Goal: Check status: Check status

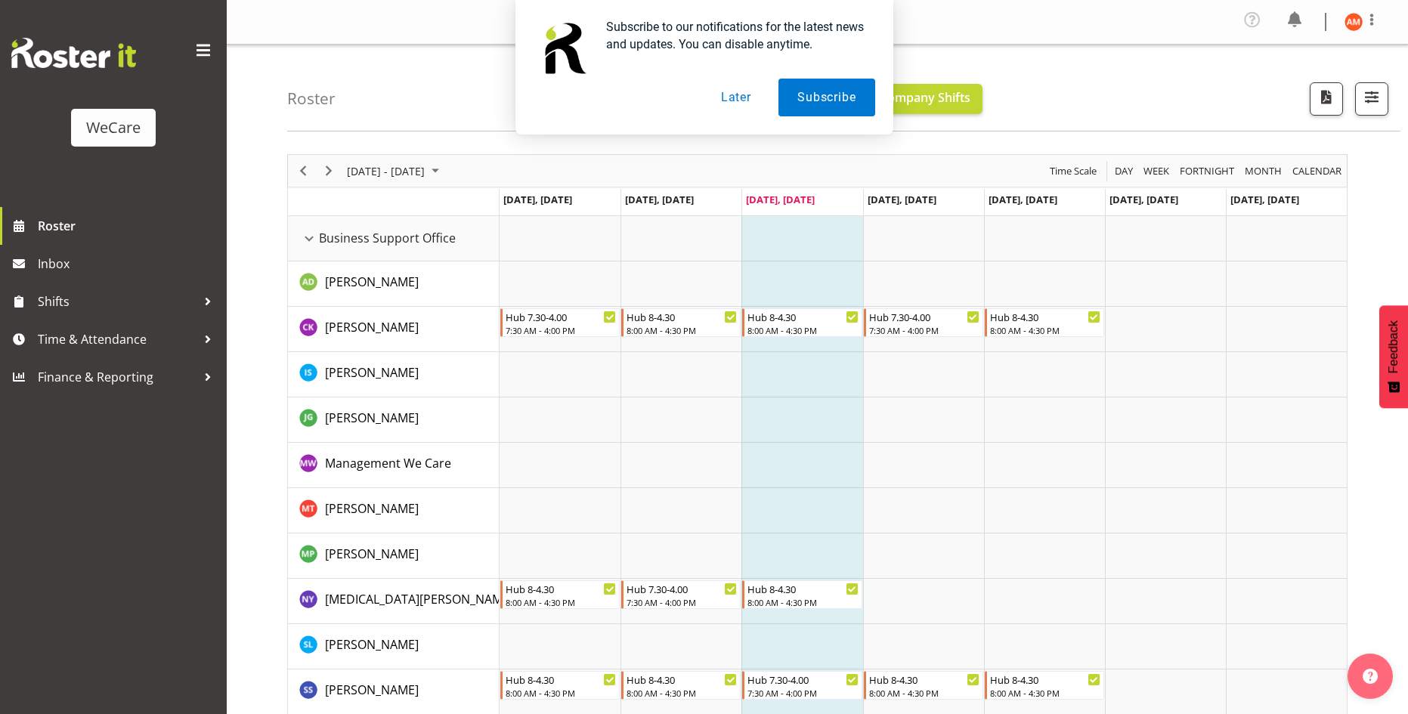
click at [740, 99] on button "Later" at bounding box center [736, 98] width 68 height 38
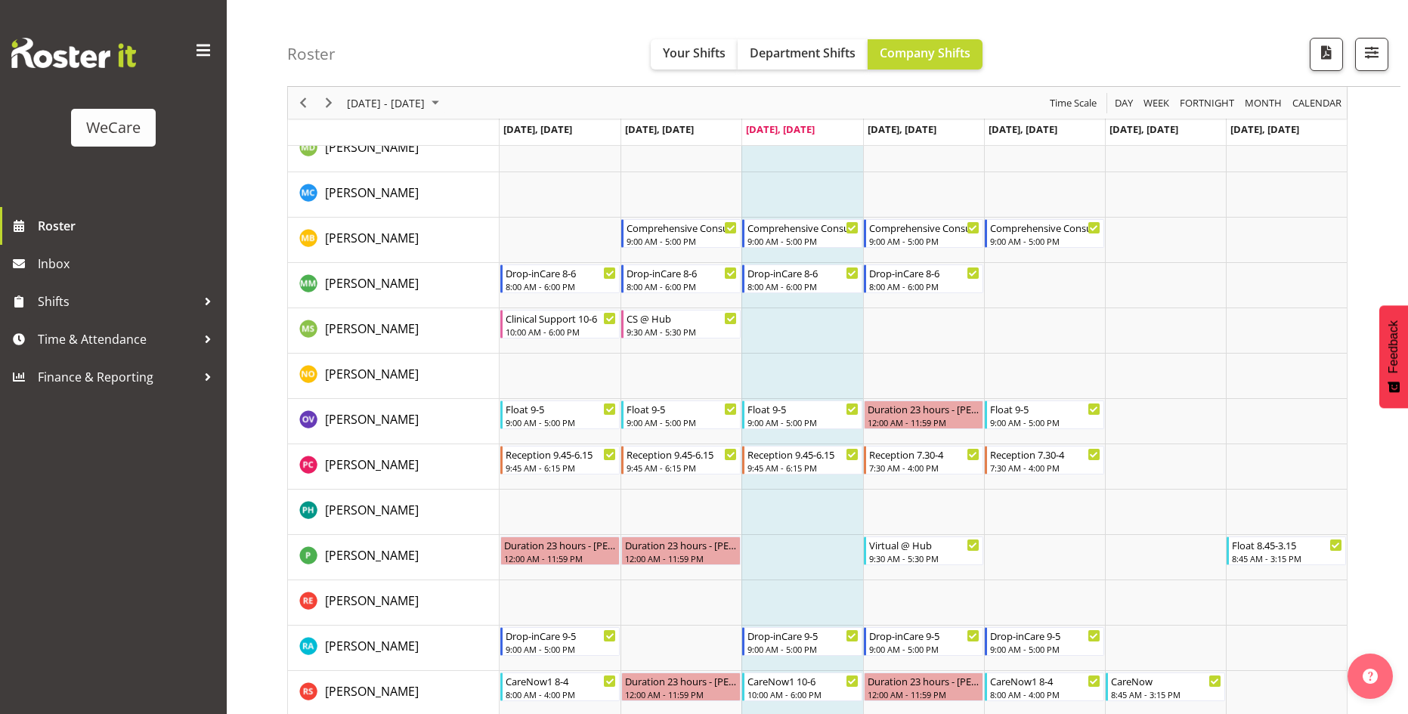
scroll to position [5347, 0]
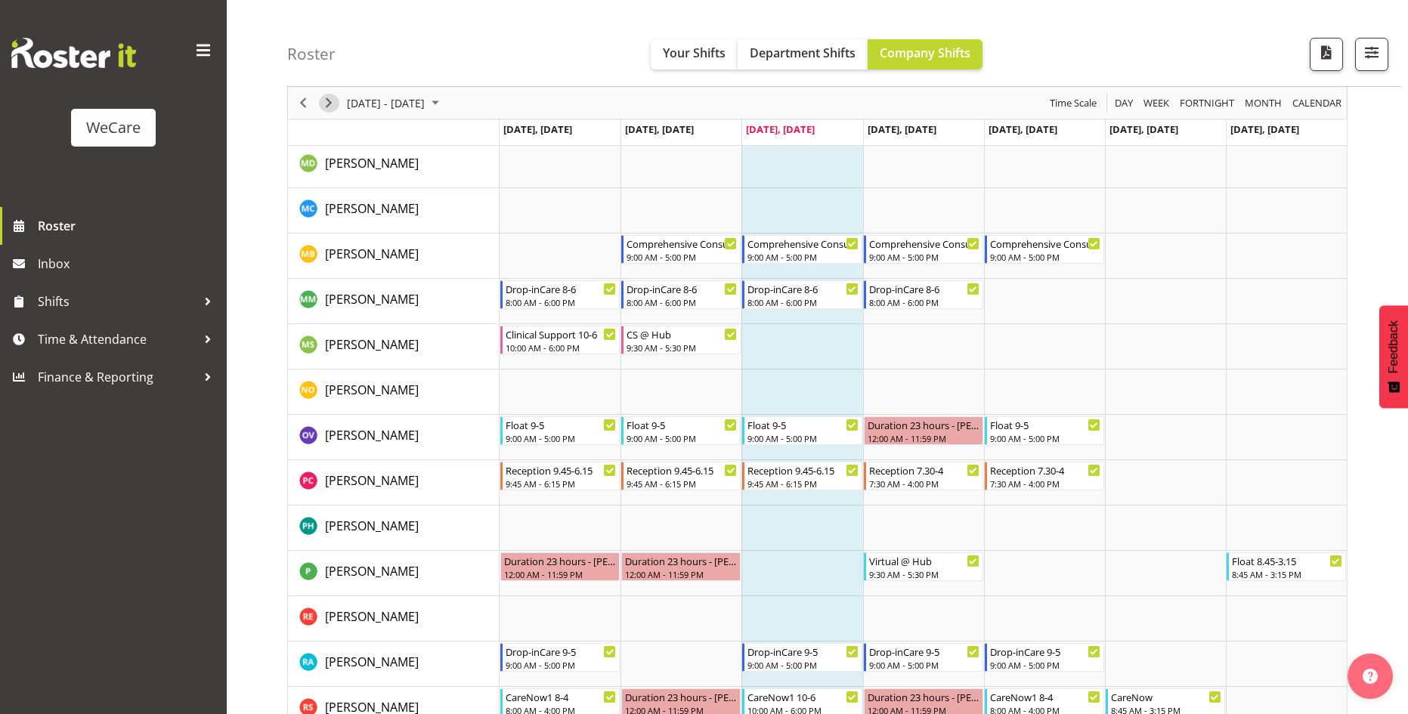
click at [330, 97] on span "Next" at bounding box center [329, 103] width 18 height 19
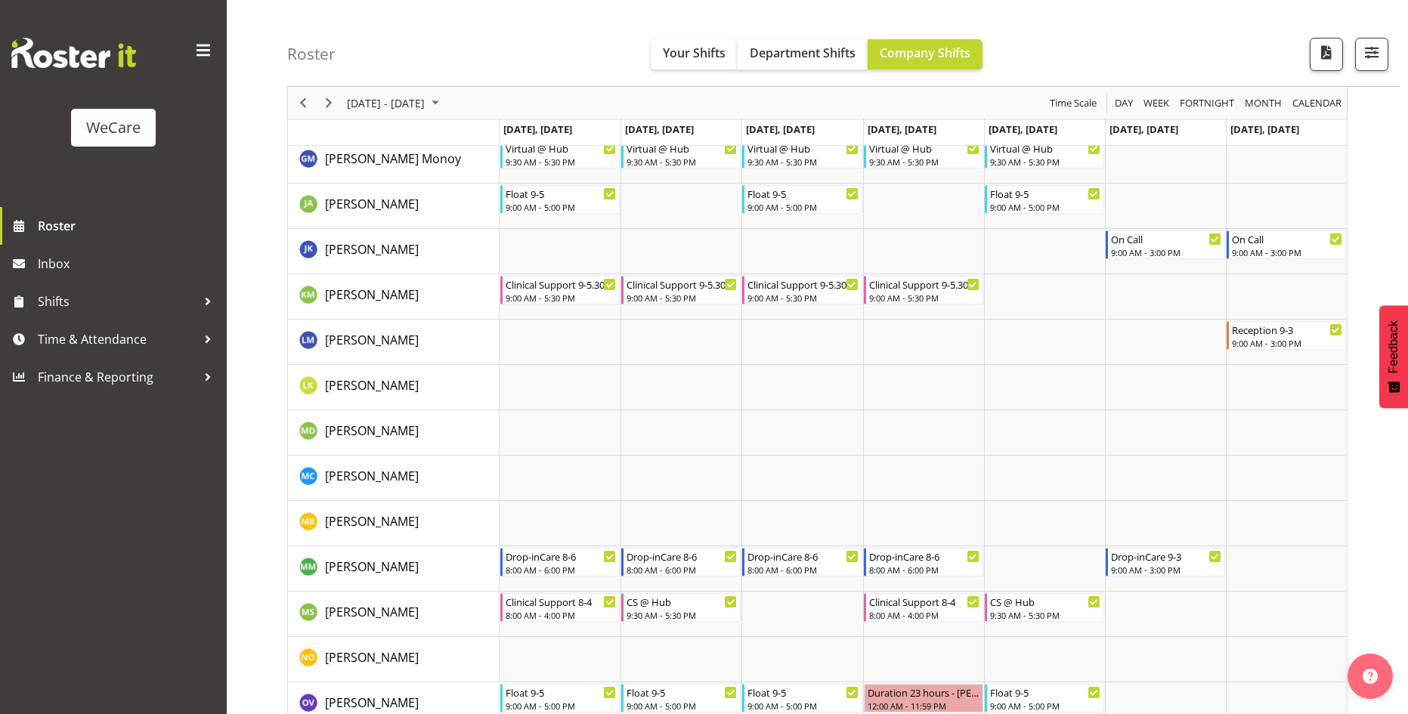
scroll to position [5222, 0]
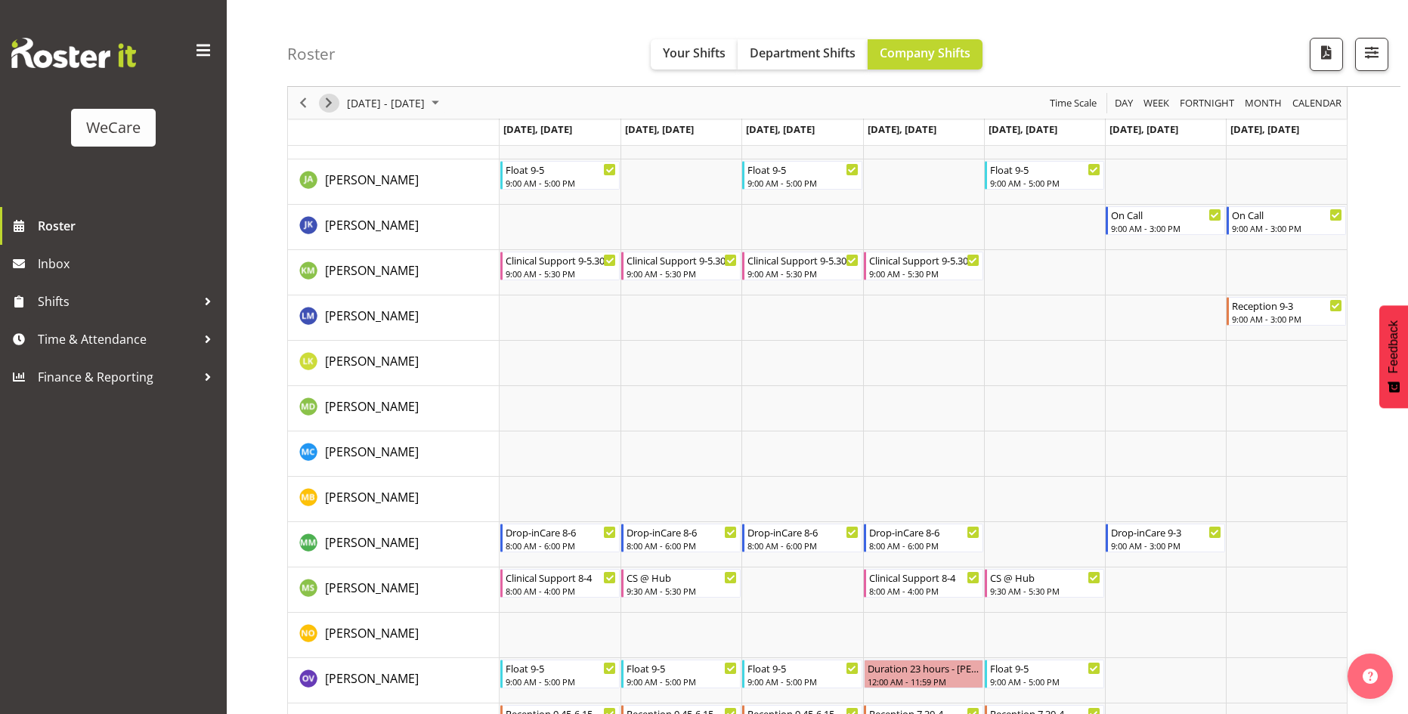
click at [337, 105] on span "Next" at bounding box center [329, 103] width 18 height 19
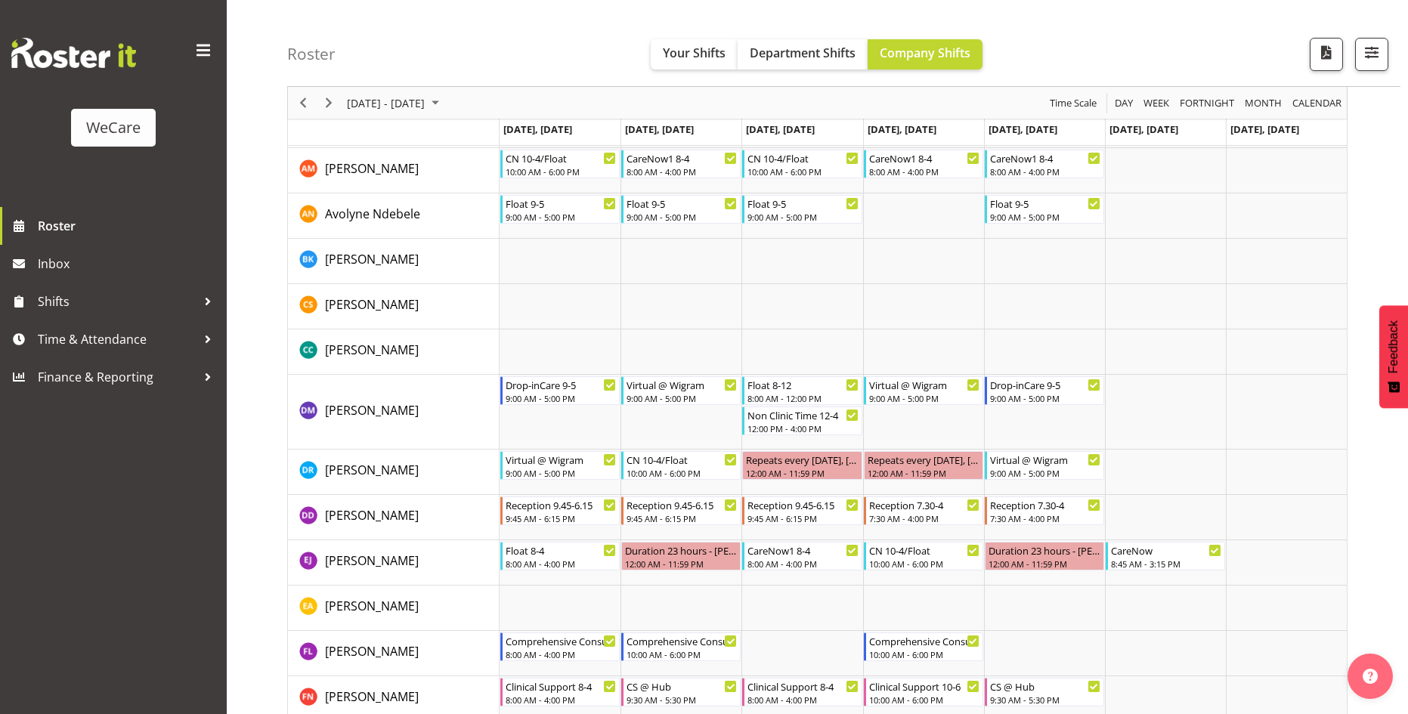
scroll to position [4470, 0]
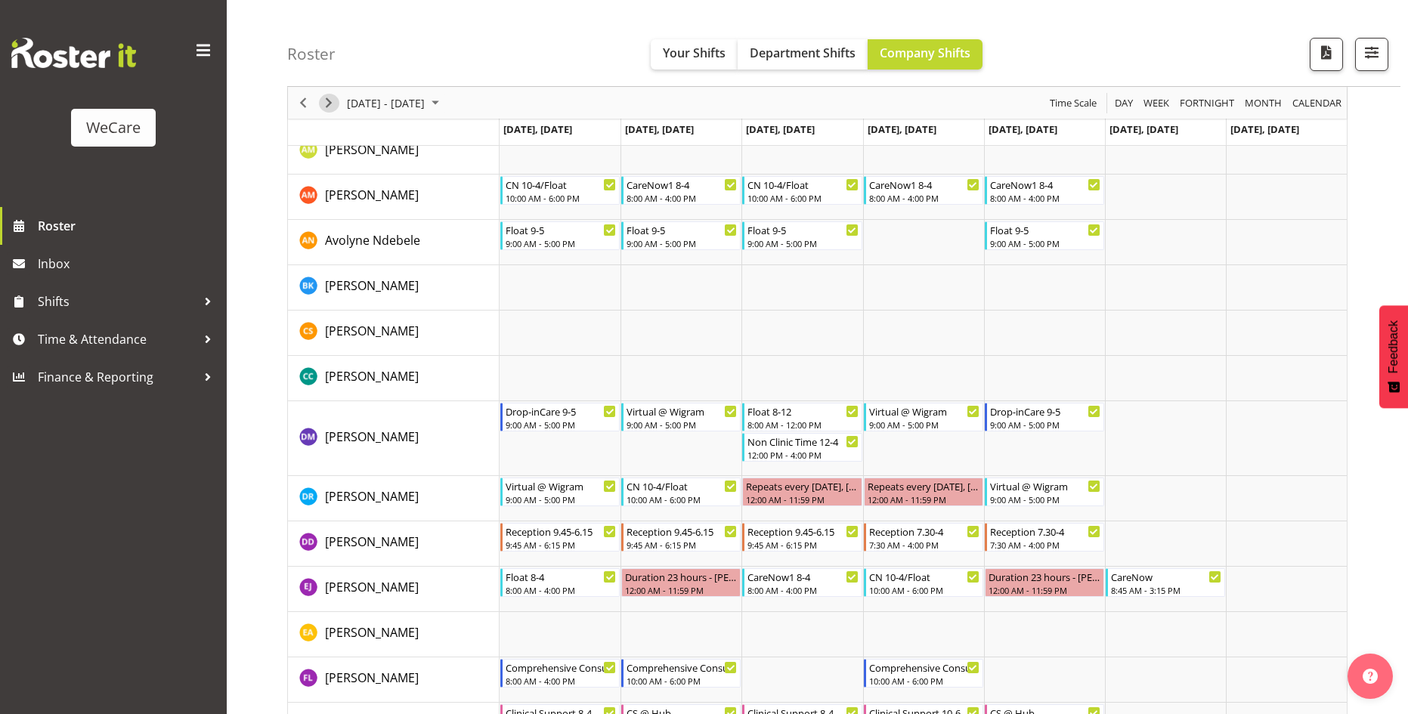
click at [327, 105] on span "Next" at bounding box center [329, 103] width 18 height 19
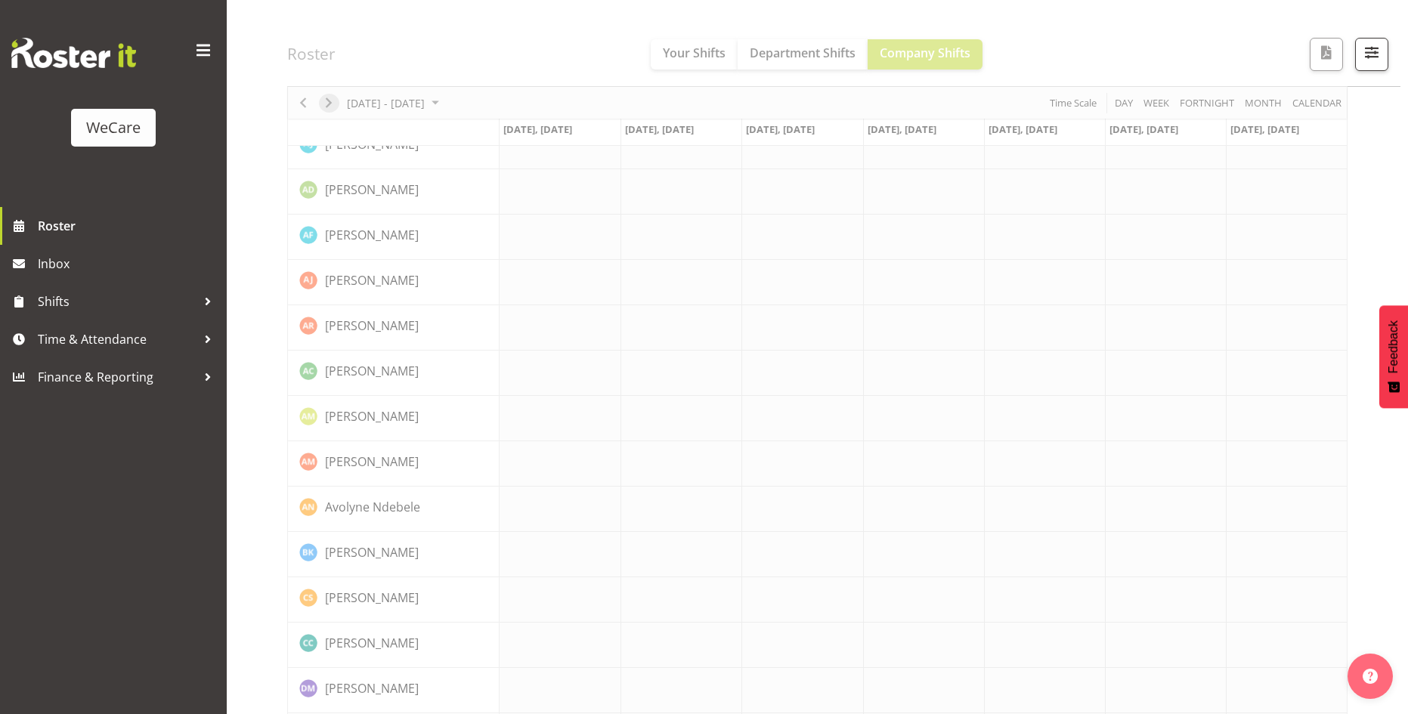
scroll to position [4167, 0]
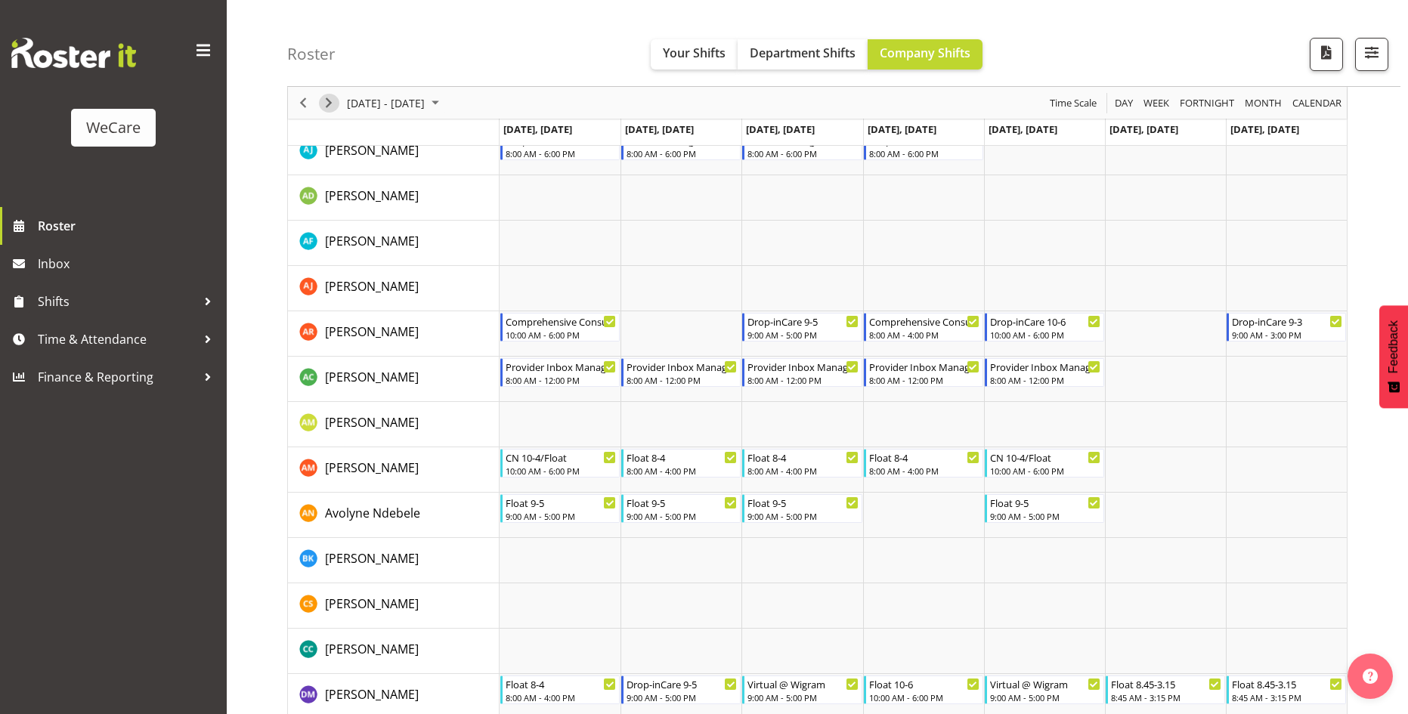
click at [333, 110] on span "Next" at bounding box center [329, 103] width 18 height 19
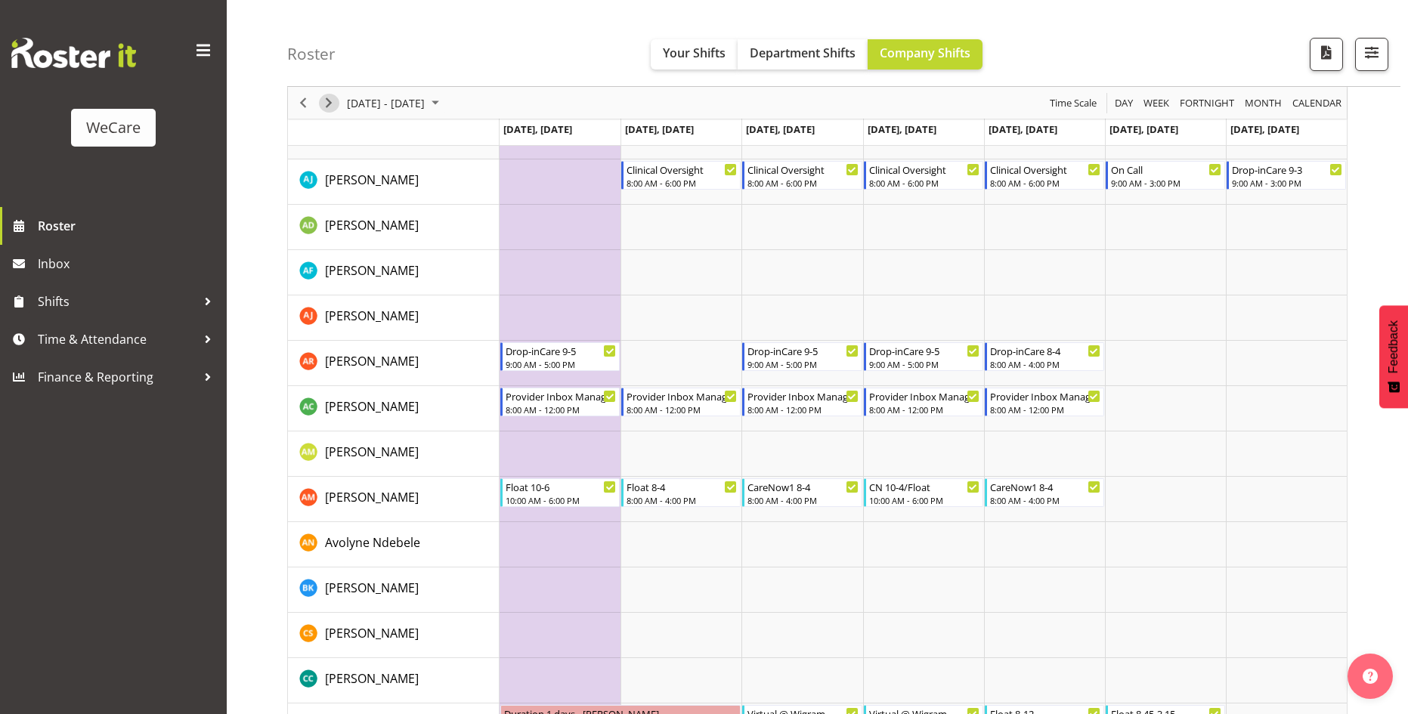
click at [333, 103] on span "Next" at bounding box center [329, 103] width 18 height 19
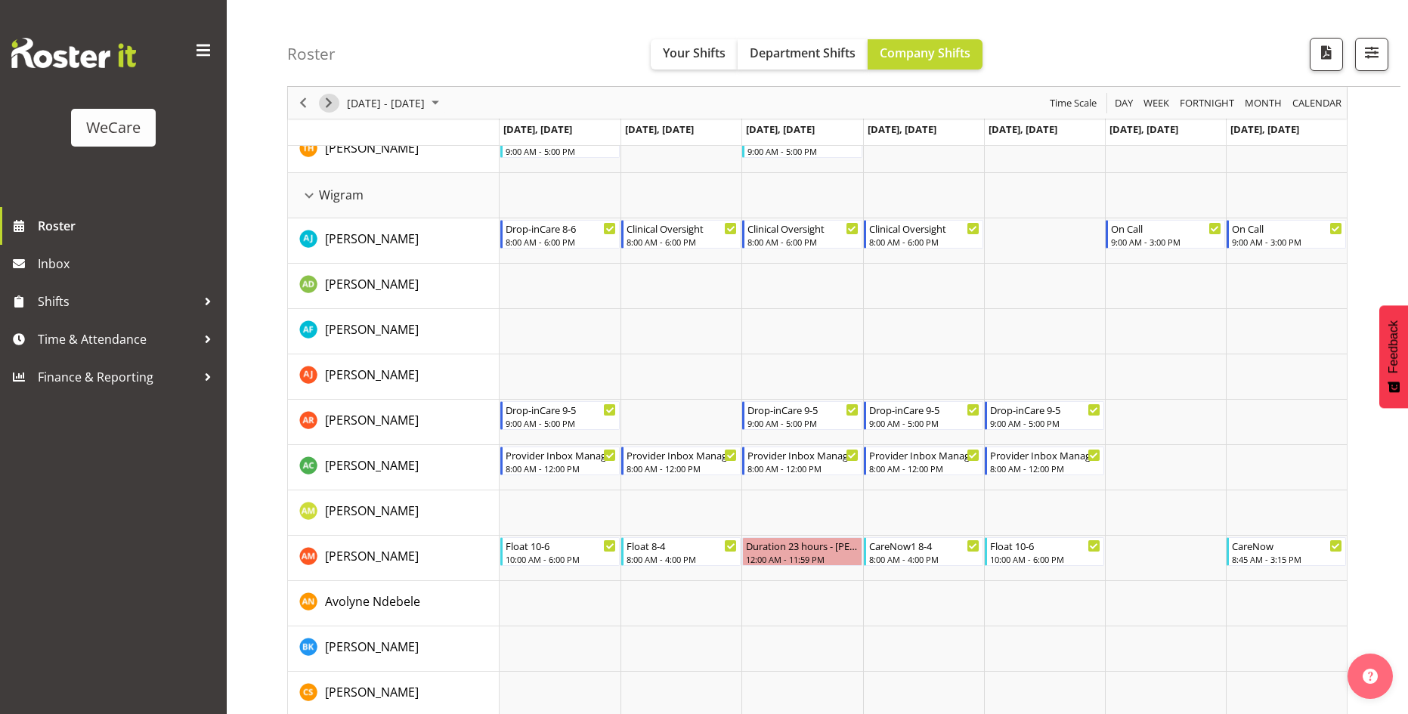
click at [333, 103] on span "Next" at bounding box center [329, 103] width 18 height 19
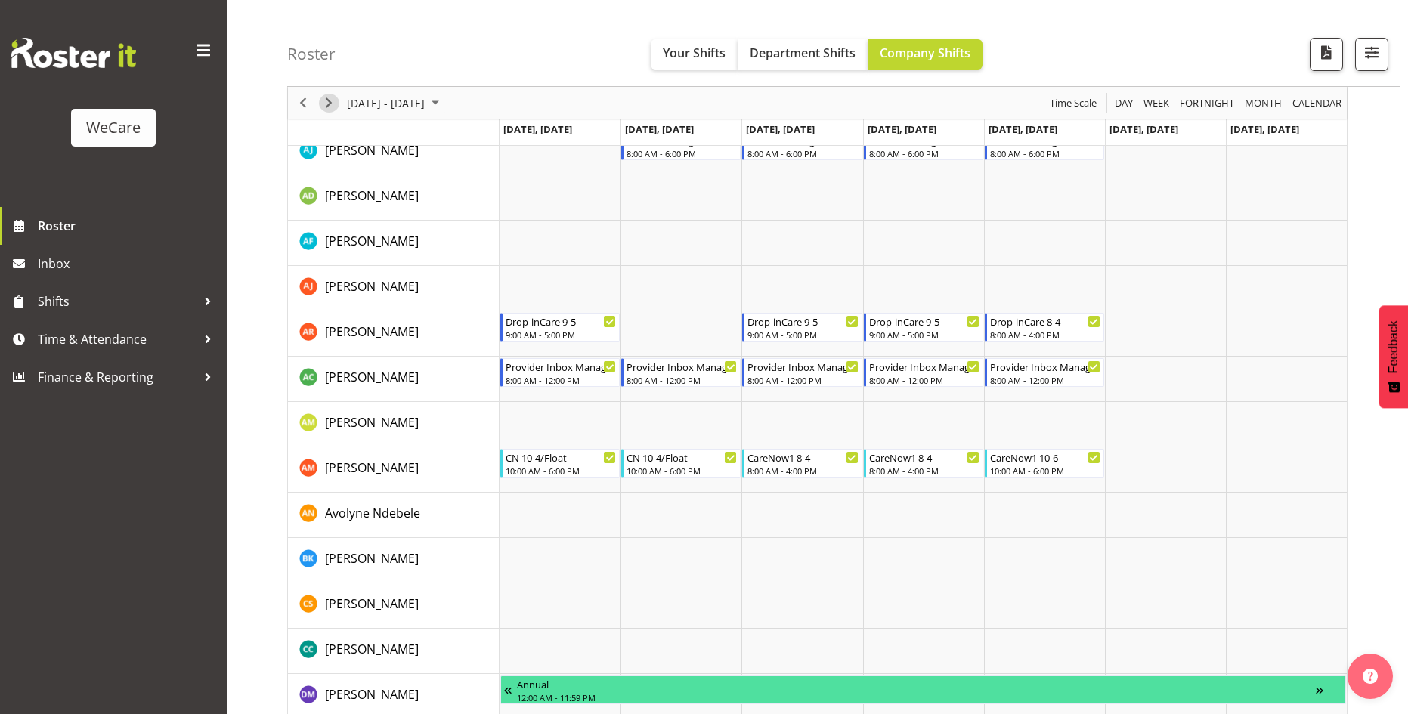
click at [336, 107] on span "Next" at bounding box center [329, 103] width 18 height 19
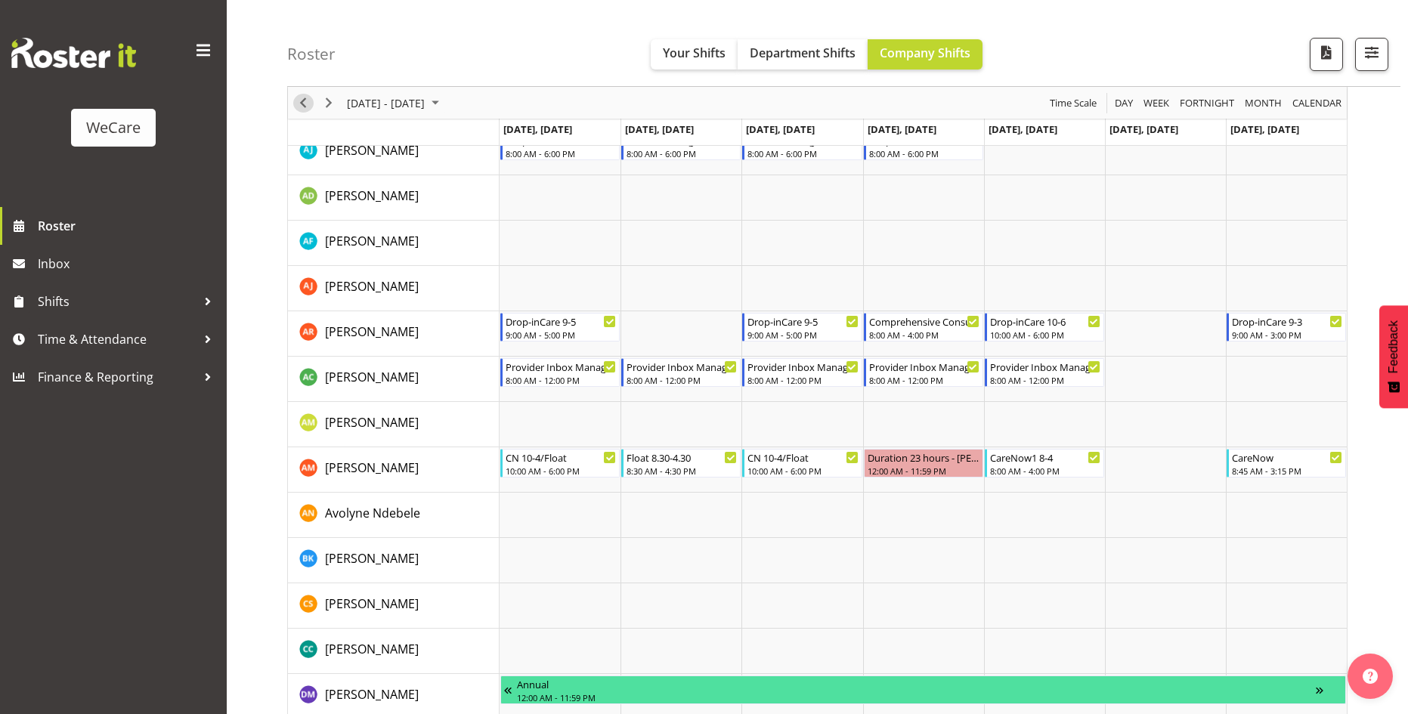
click at [309, 104] on span "Previous" at bounding box center [303, 103] width 18 height 19
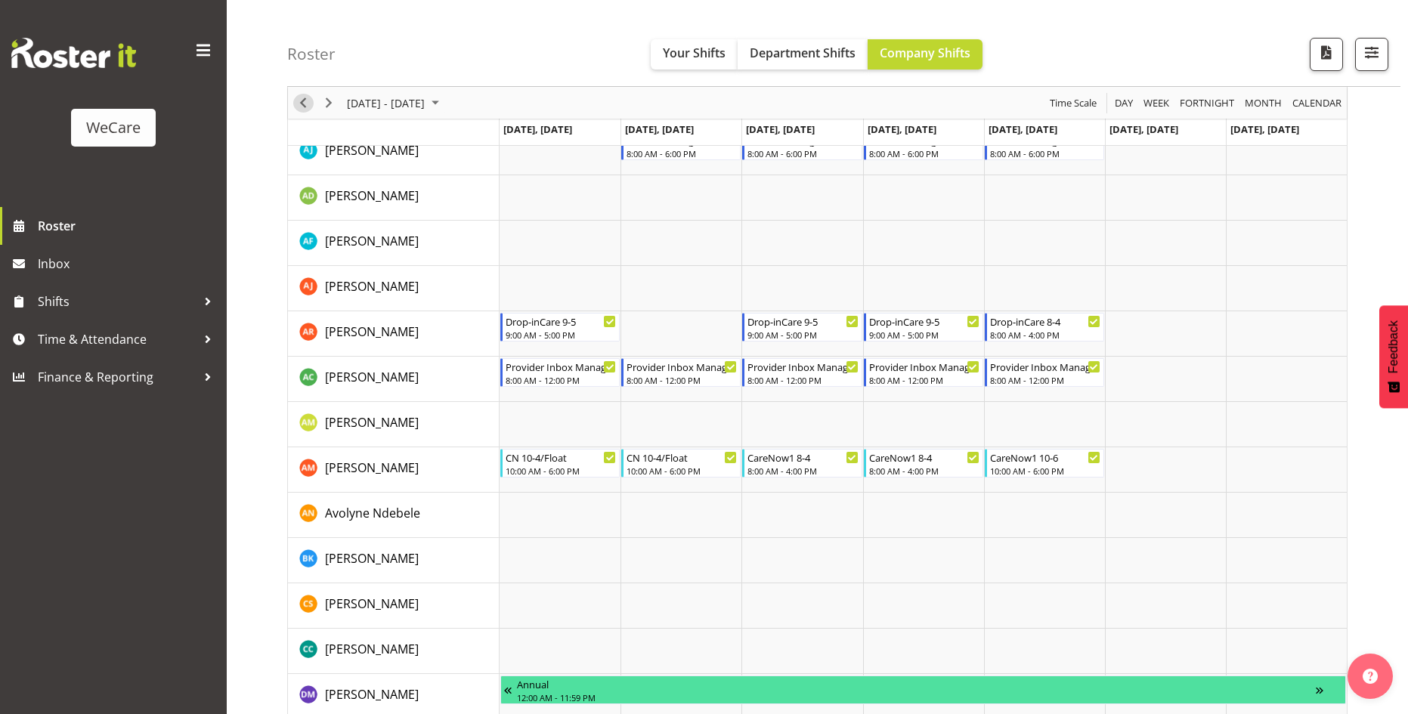
click at [308, 103] on span "Previous" at bounding box center [303, 103] width 18 height 19
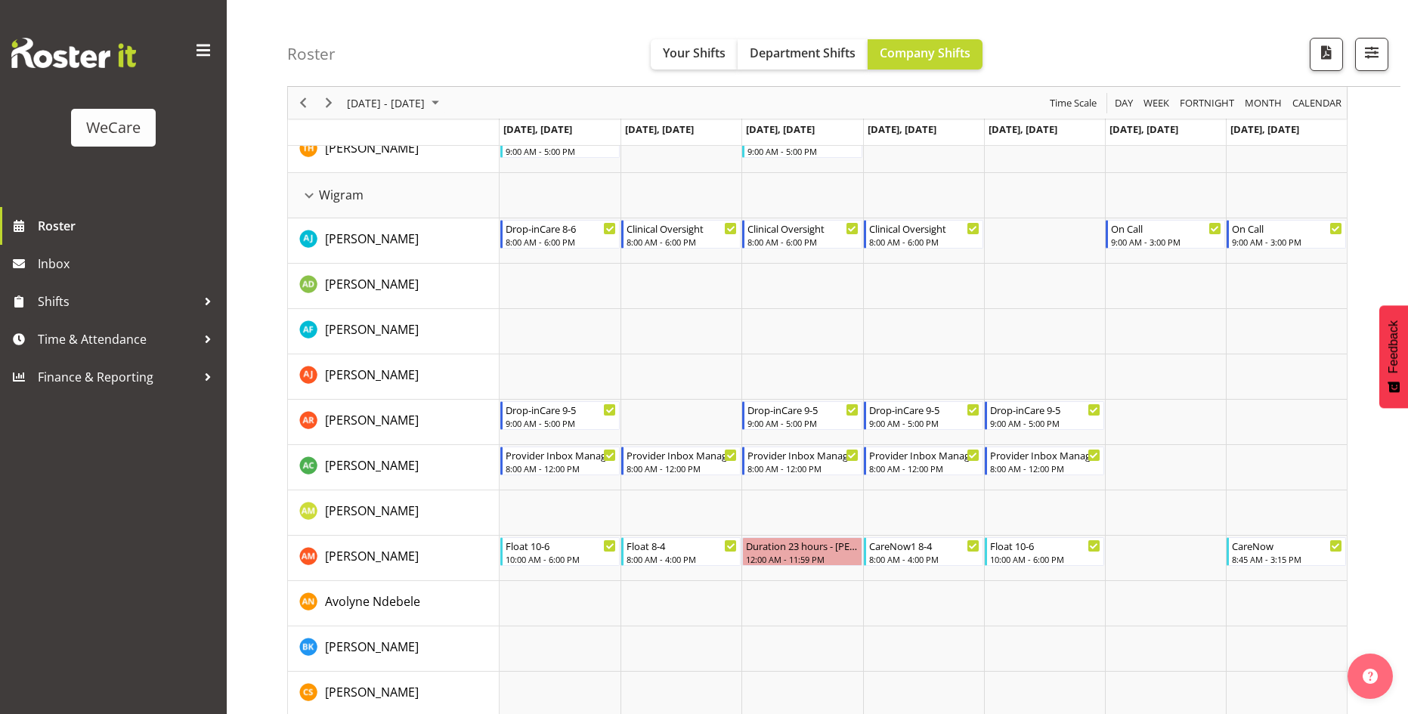
scroll to position [4256, 0]
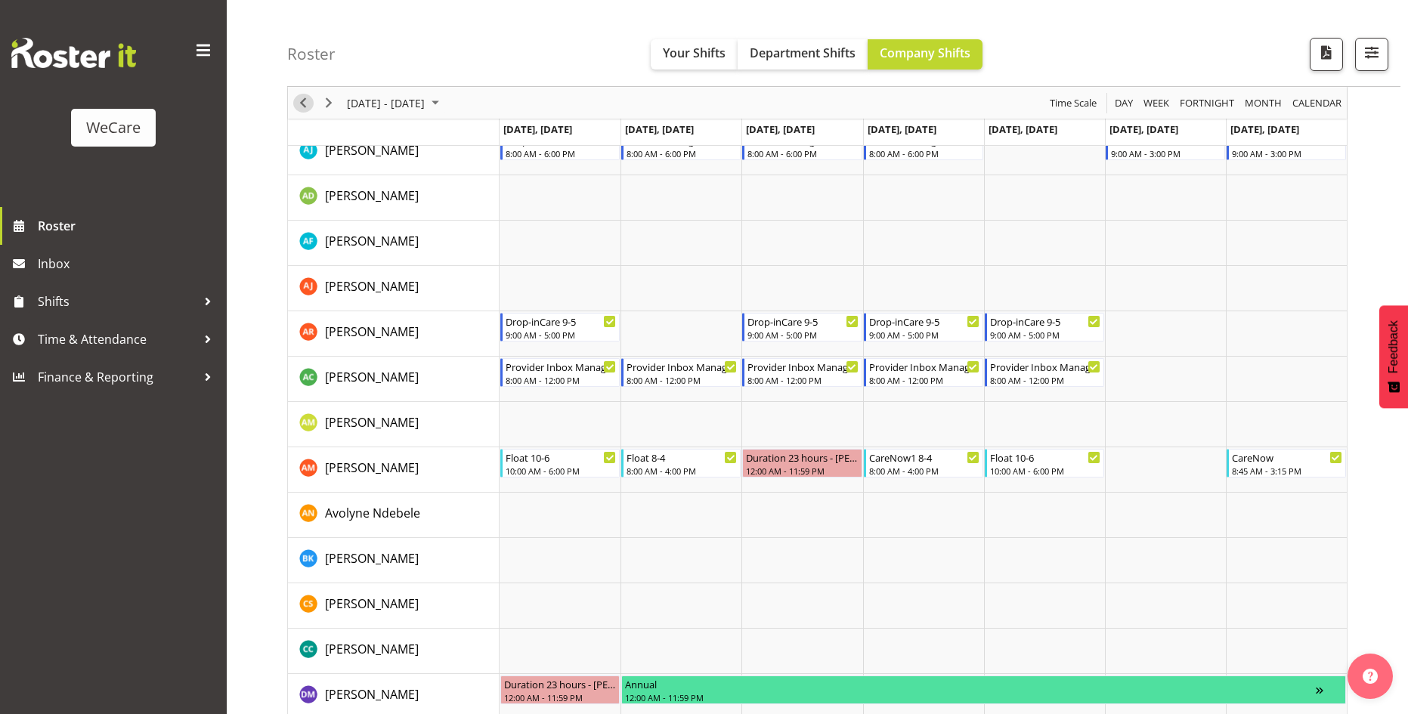
click at [308, 103] on span "Previous" at bounding box center [303, 103] width 18 height 19
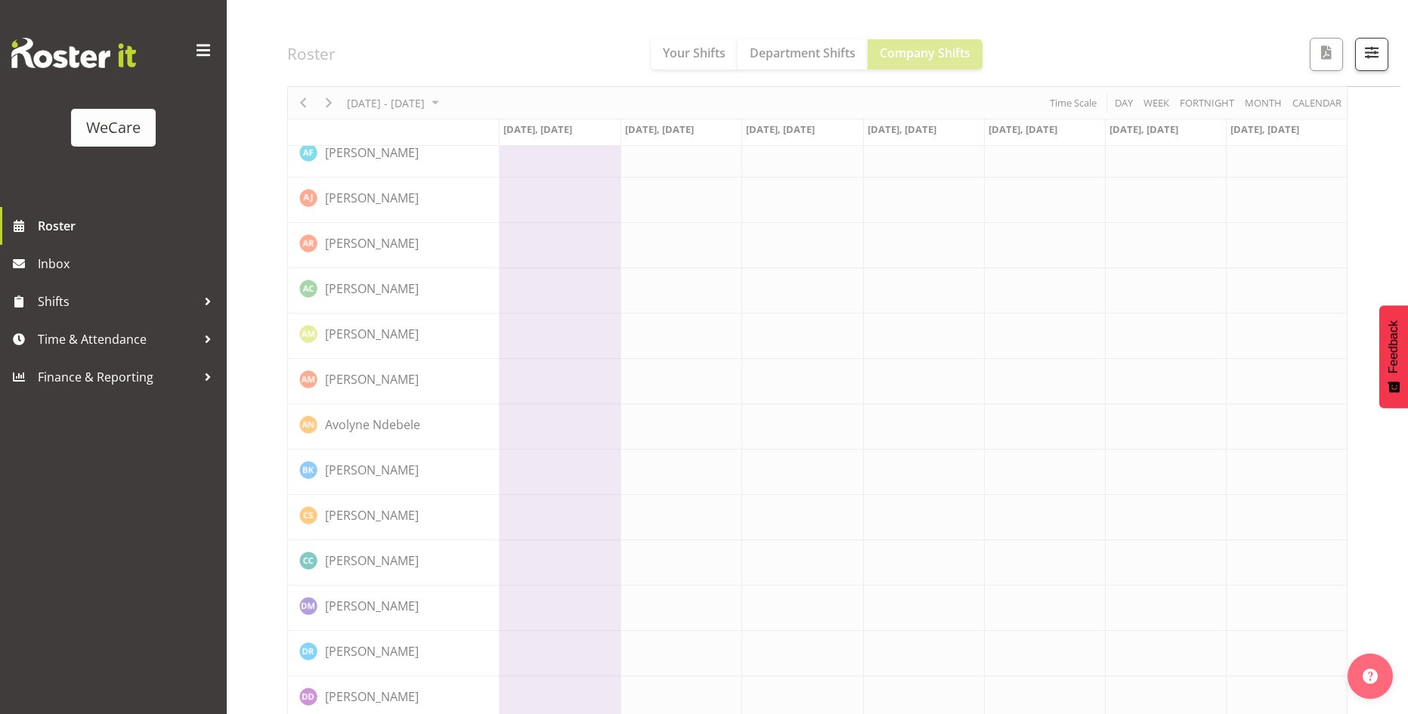
scroll to position [4285, 0]
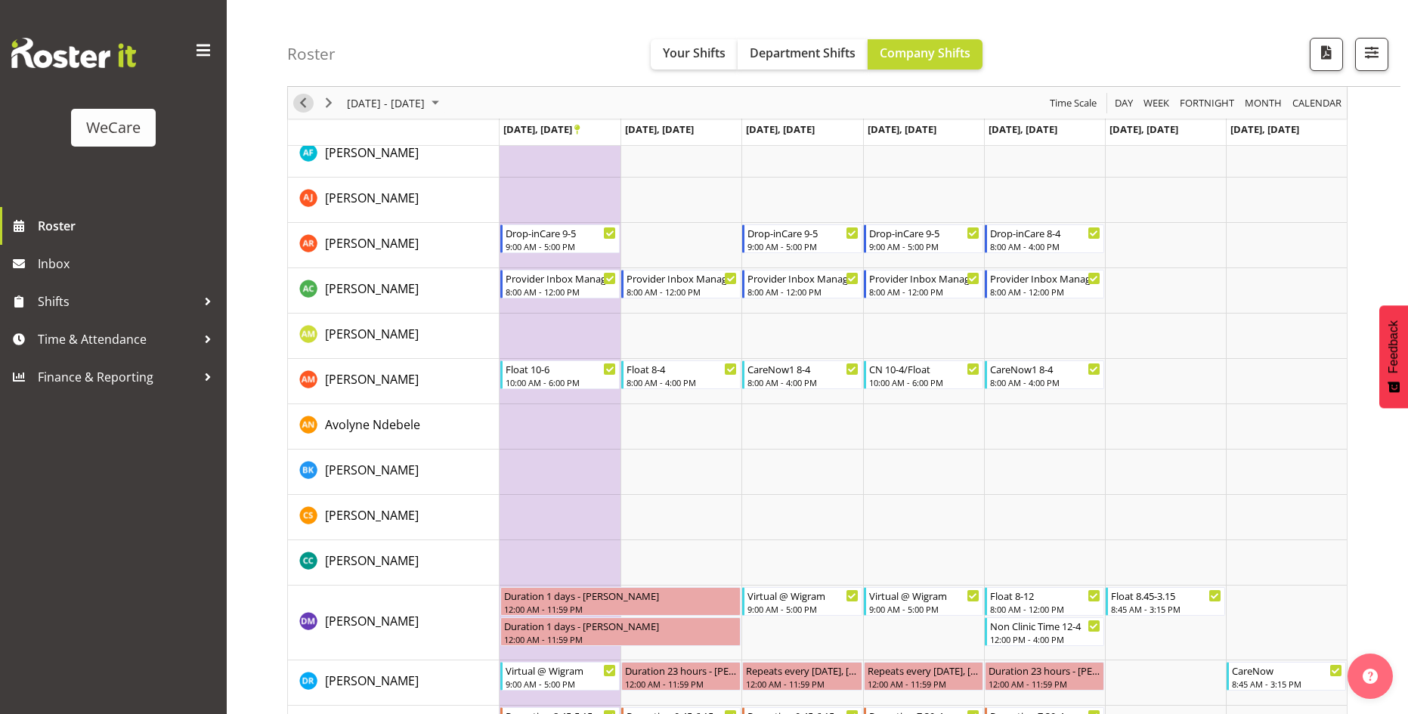
click at [308, 103] on span "Previous" at bounding box center [303, 103] width 18 height 19
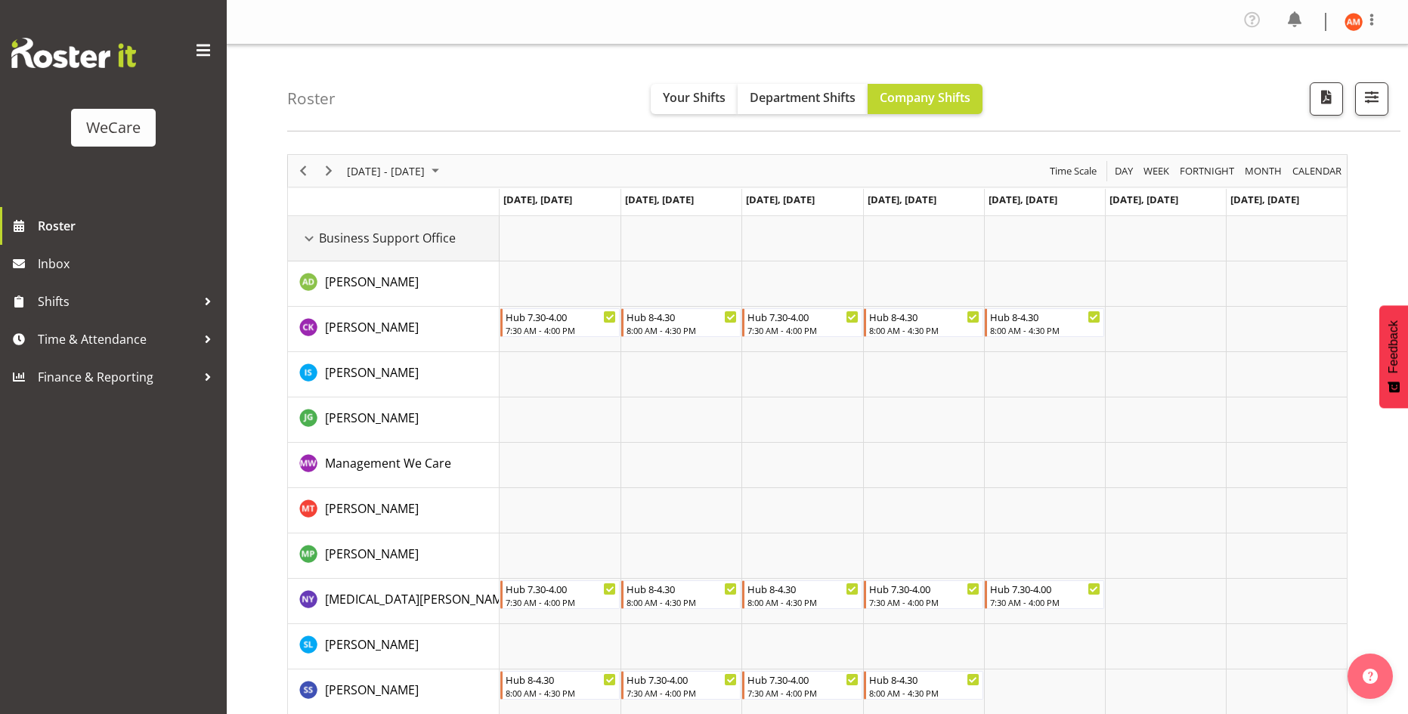
click at [445, 246] on span "Business Support Office" at bounding box center [387, 238] width 137 height 18
click at [313, 237] on div "Business Support Office resource" at bounding box center [309, 239] width 20 height 20
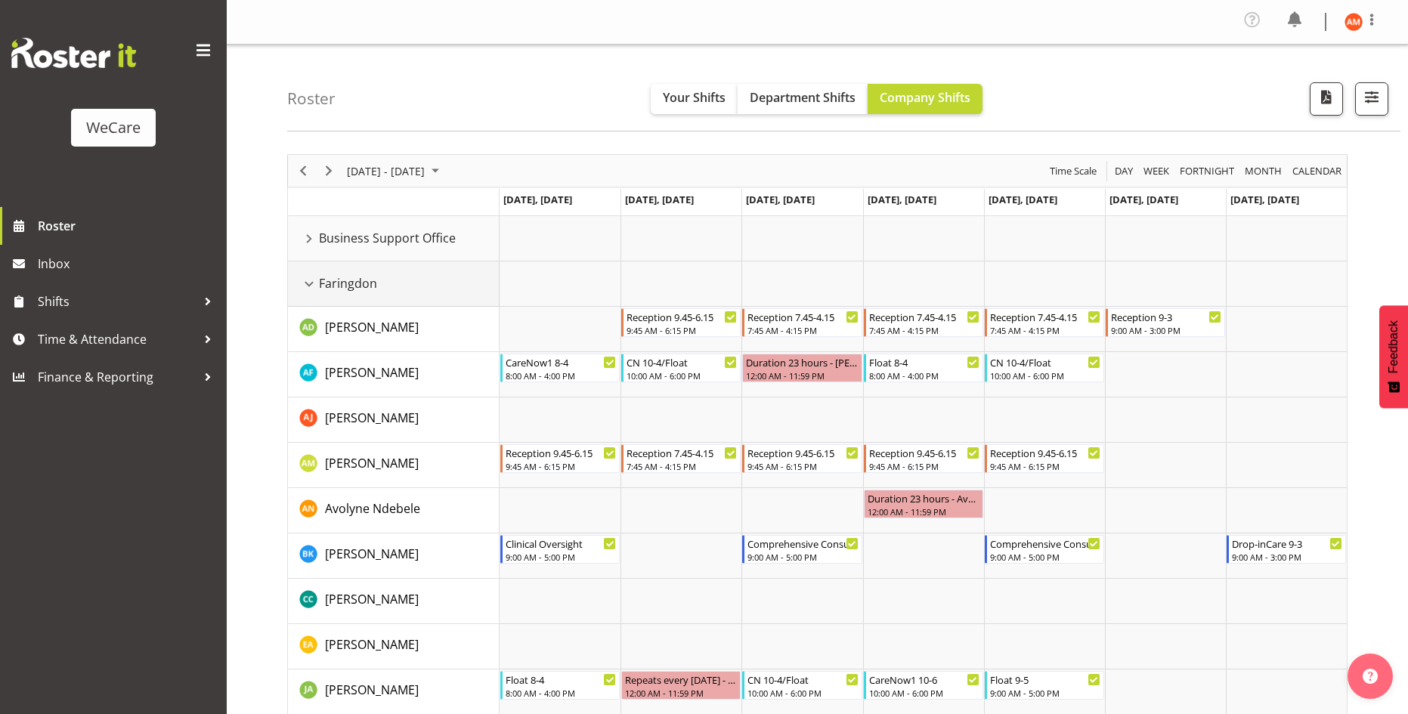
click at [315, 285] on div "Faringdon resource" at bounding box center [309, 284] width 20 height 20
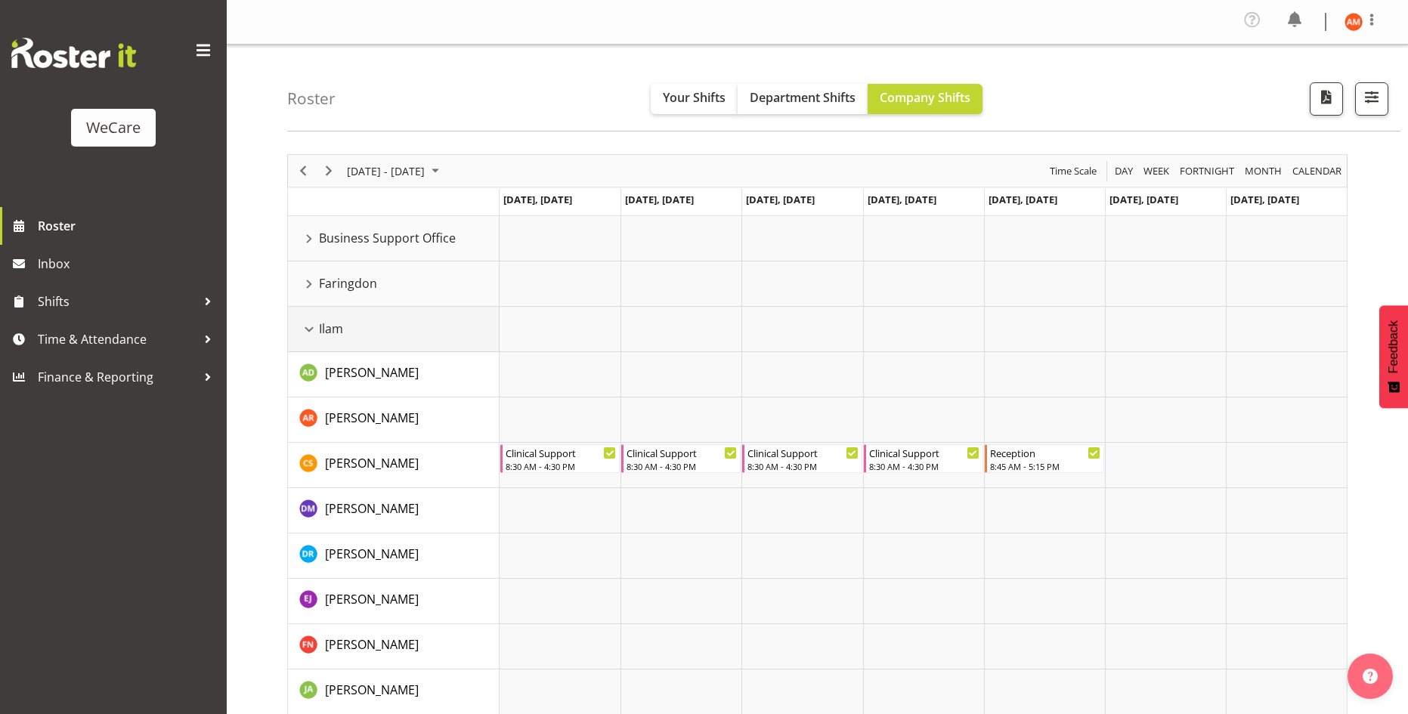
click at [313, 330] on div "Ilam resource" at bounding box center [309, 330] width 20 height 20
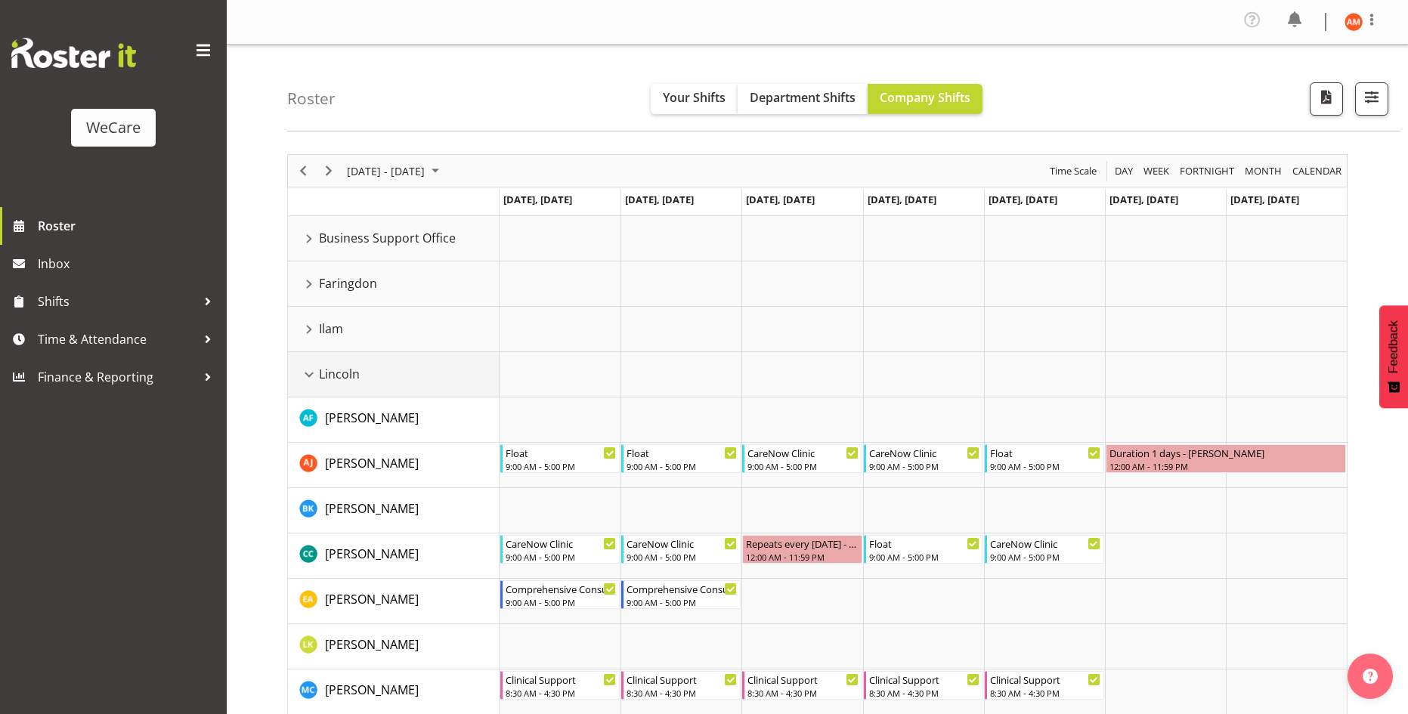
click at [308, 371] on div "Lincoln resource" at bounding box center [309, 375] width 20 height 20
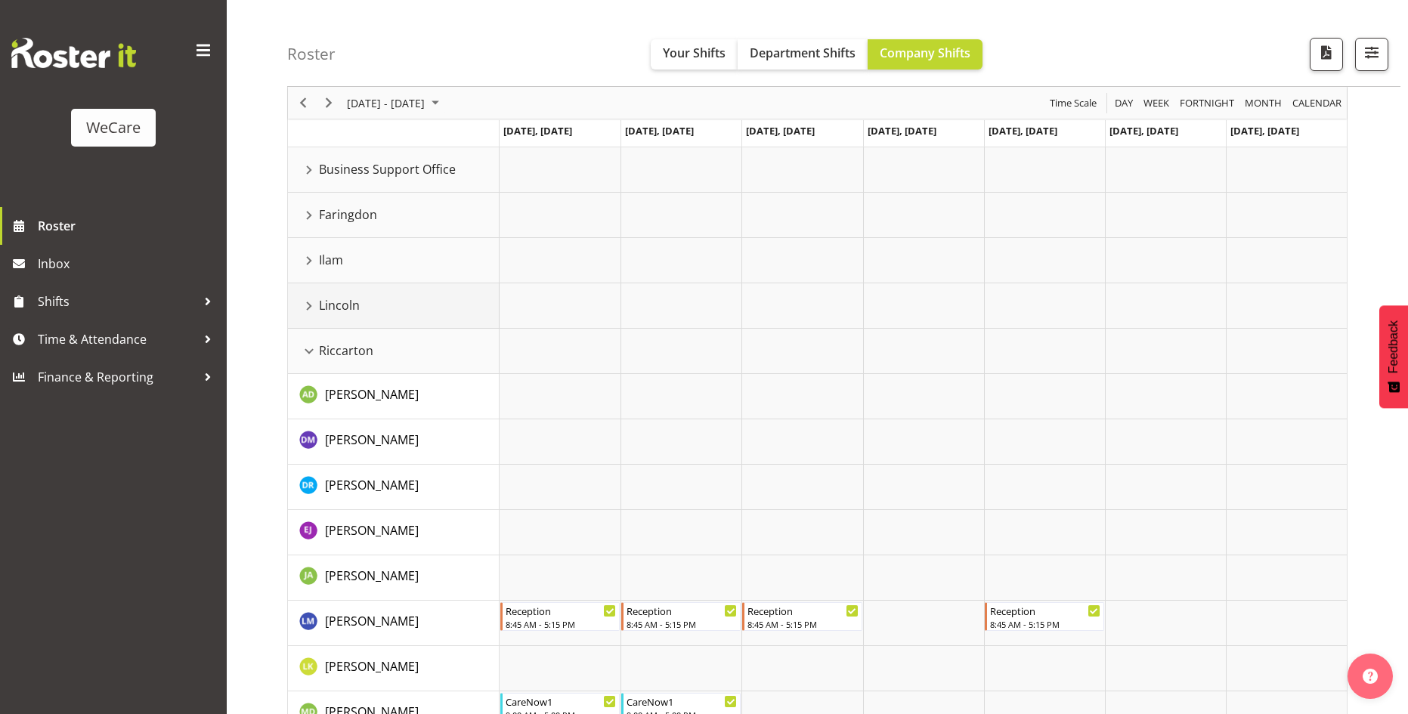
scroll to position [151, 0]
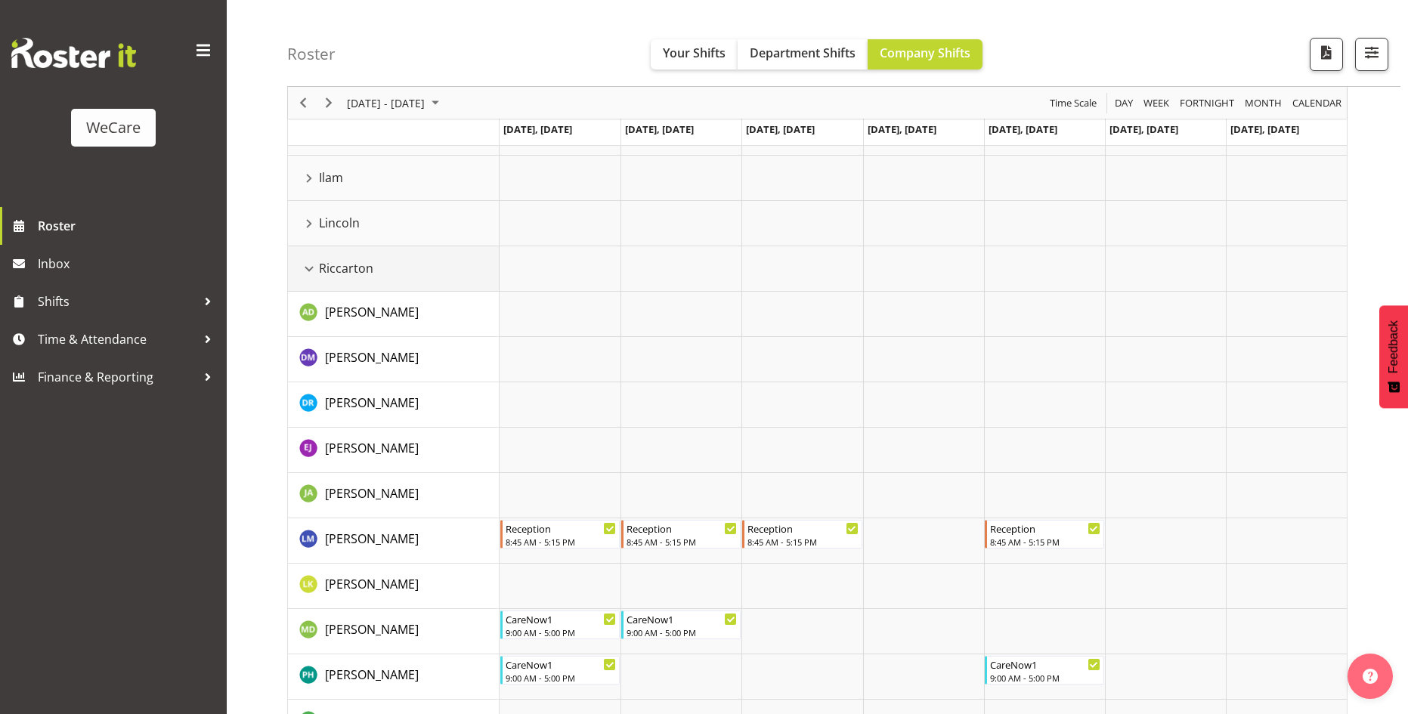
click at [305, 272] on div "Riccarton resource" at bounding box center [309, 269] width 20 height 20
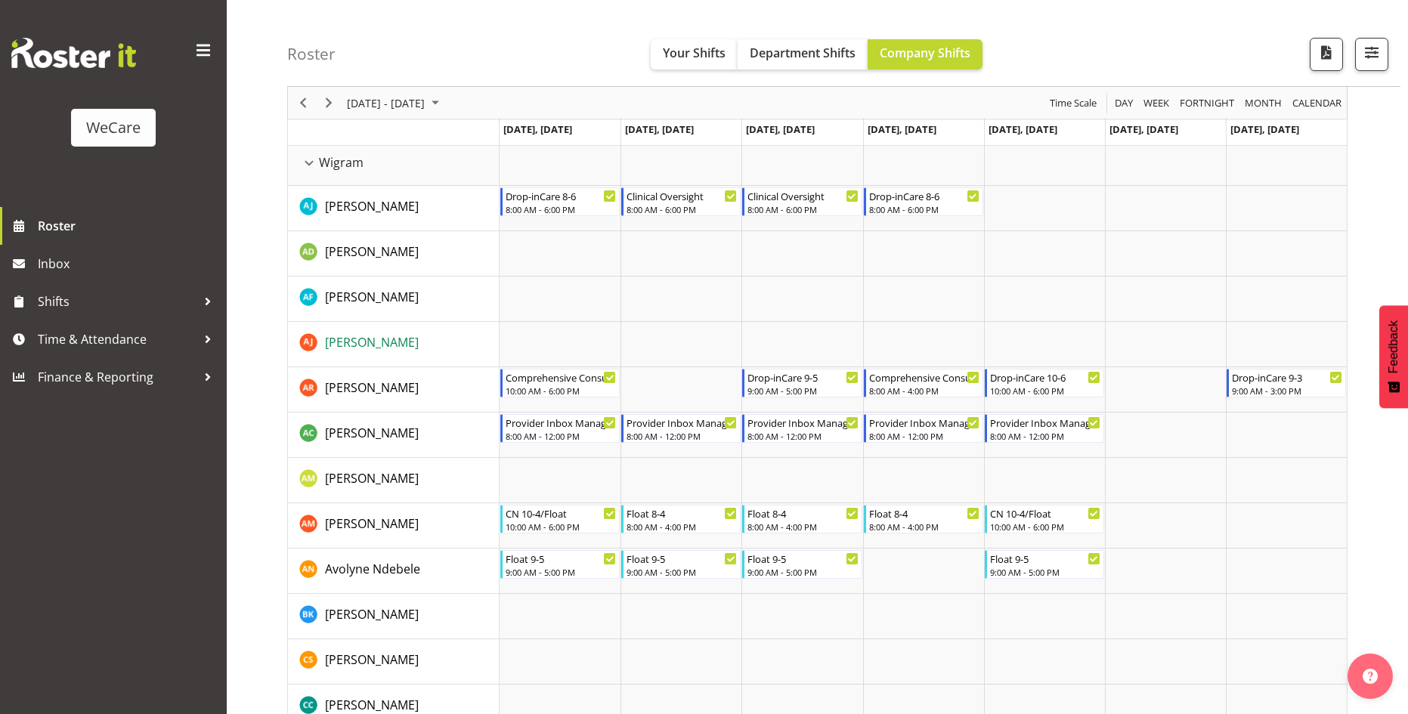
scroll to position [453, 0]
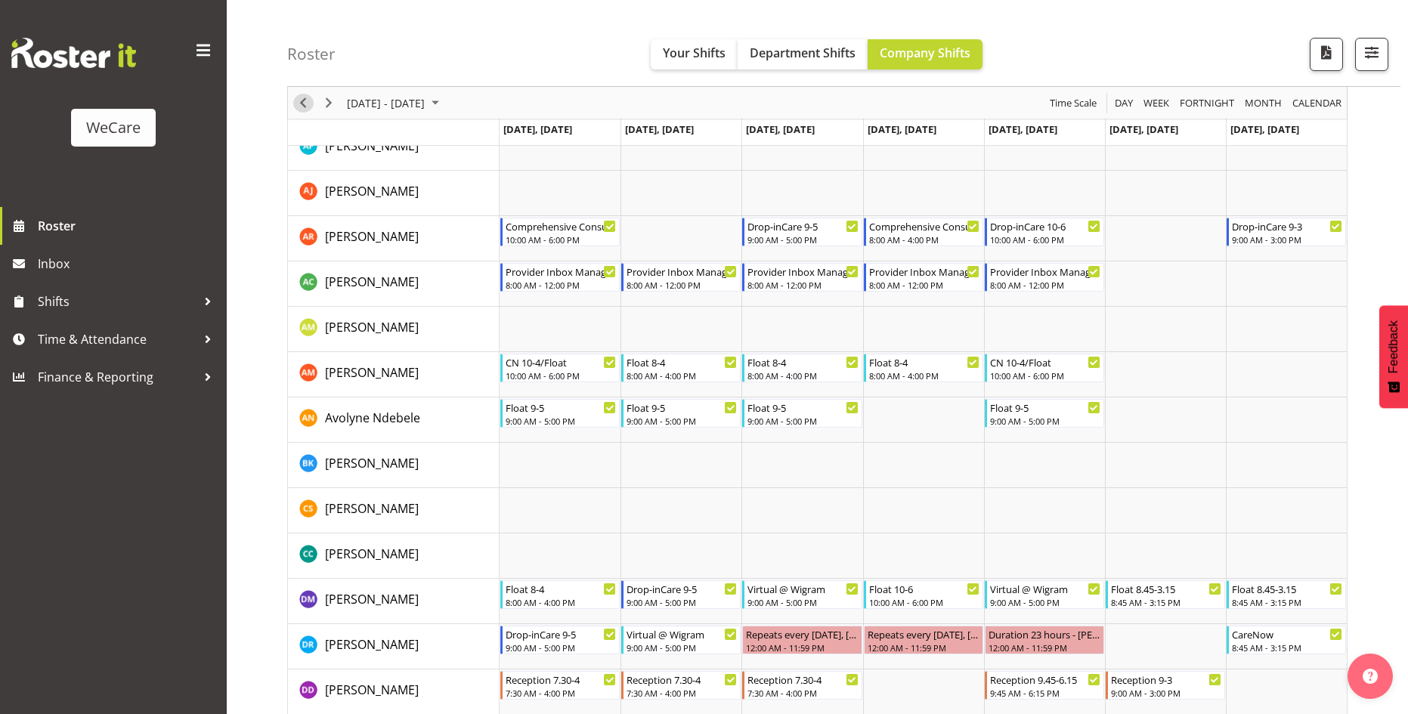
click at [310, 103] on span "Previous" at bounding box center [303, 103] width 18 height 19
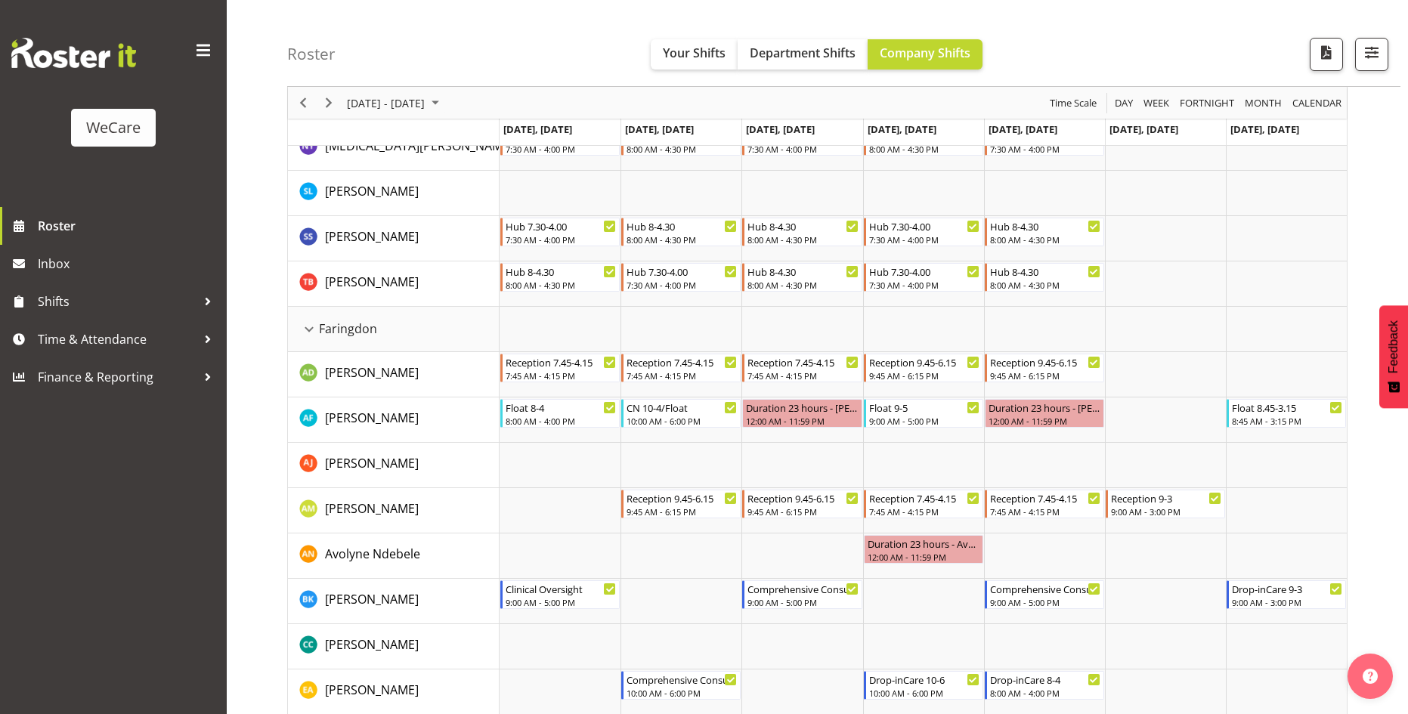
click at [314, 106] on div "Timeline Week of September 10, 2025" at bounding box center [303, 103] width 26 height 32
click at [0, 0] on div "Timeline Week of September 10, 2025" at bounding box center [0, 0] width 0 height 0
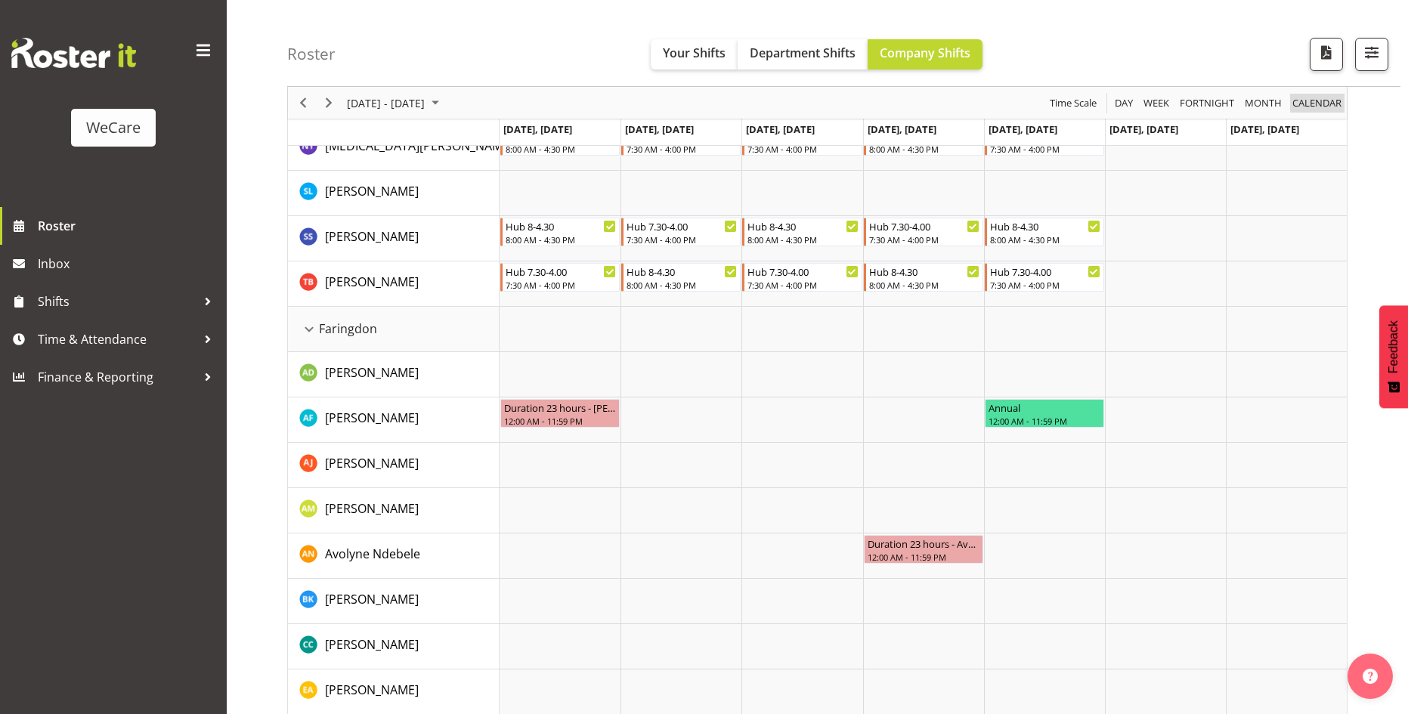
click at [1304, 101] on span "calendar" at bounding box center [1317, 103] width 52 height 19
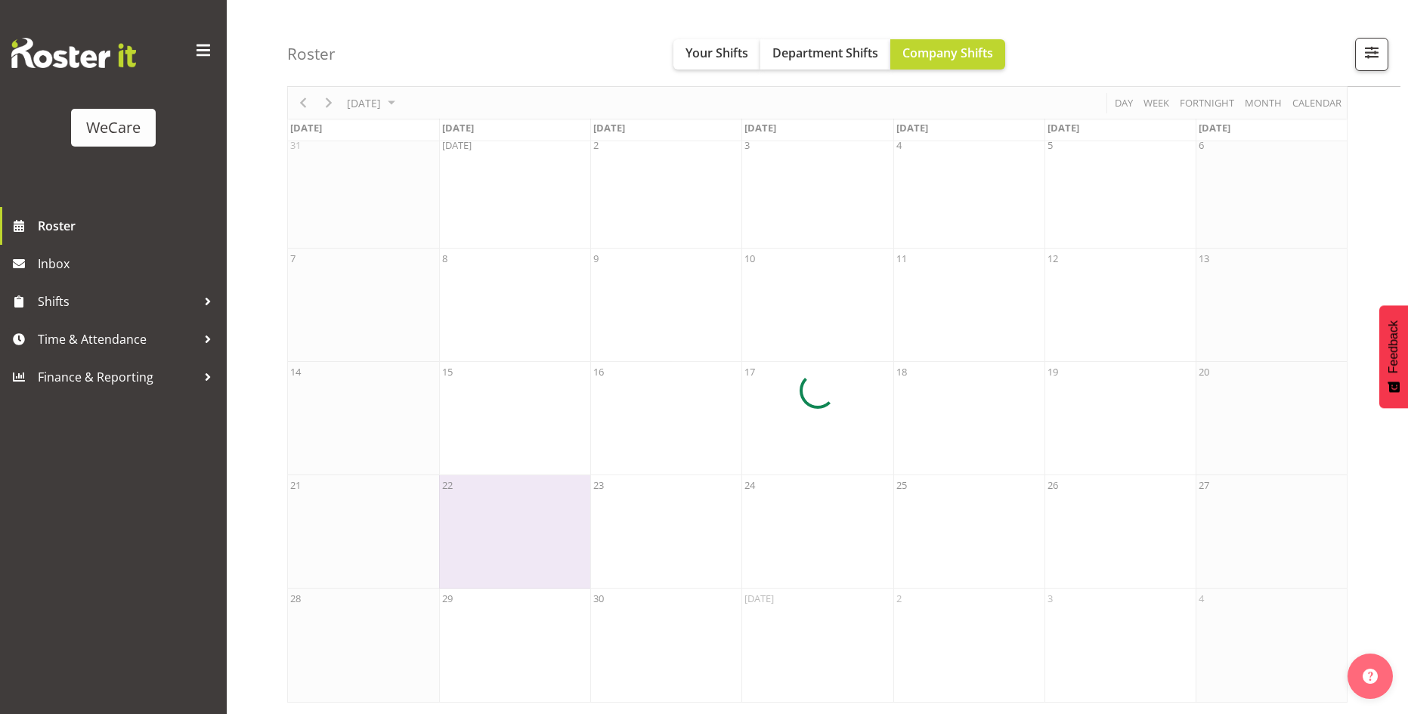
scroll to position [76, 0]
click at [732, 54] on span "Your Shifts" at bounding box center [716, 53] width 63 height 17
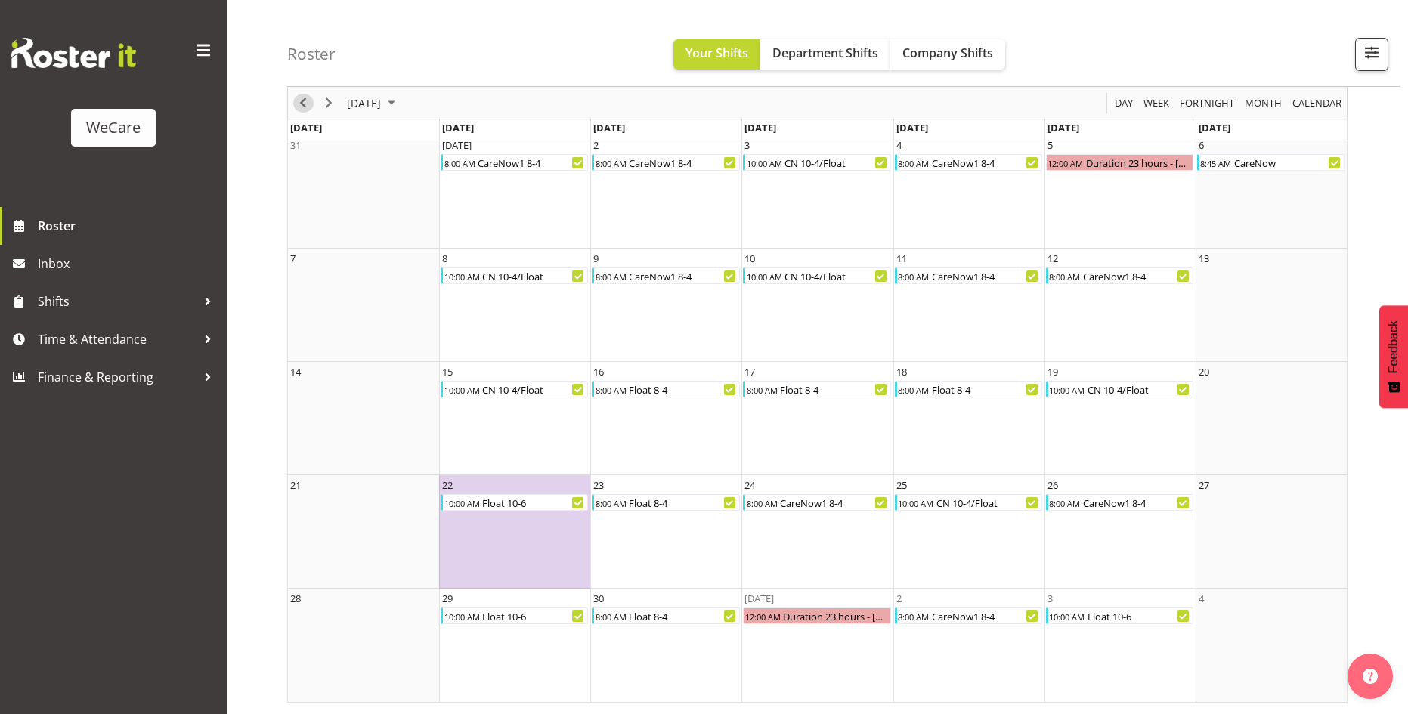
click at [310, 97] on span "Previous" at bounding box center [303, 103] width 18 height 19
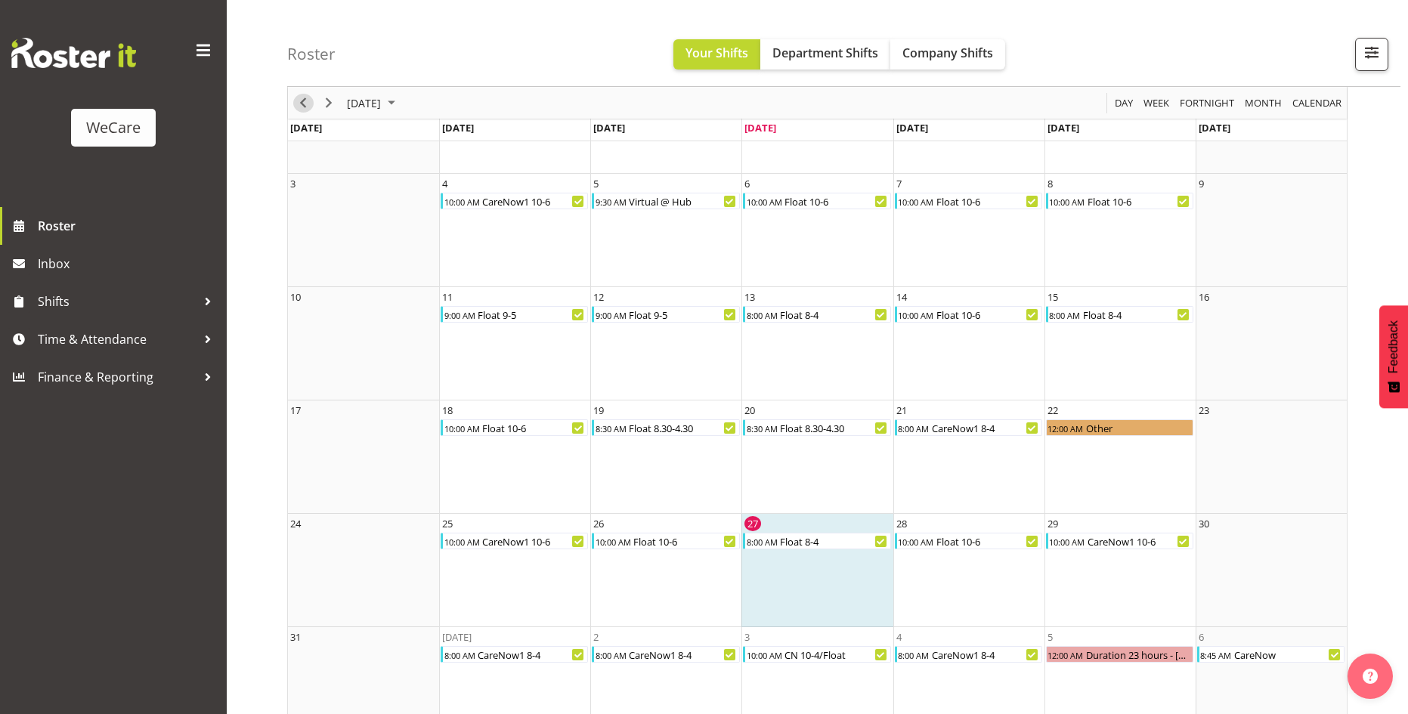
scroll to position [190, 0]
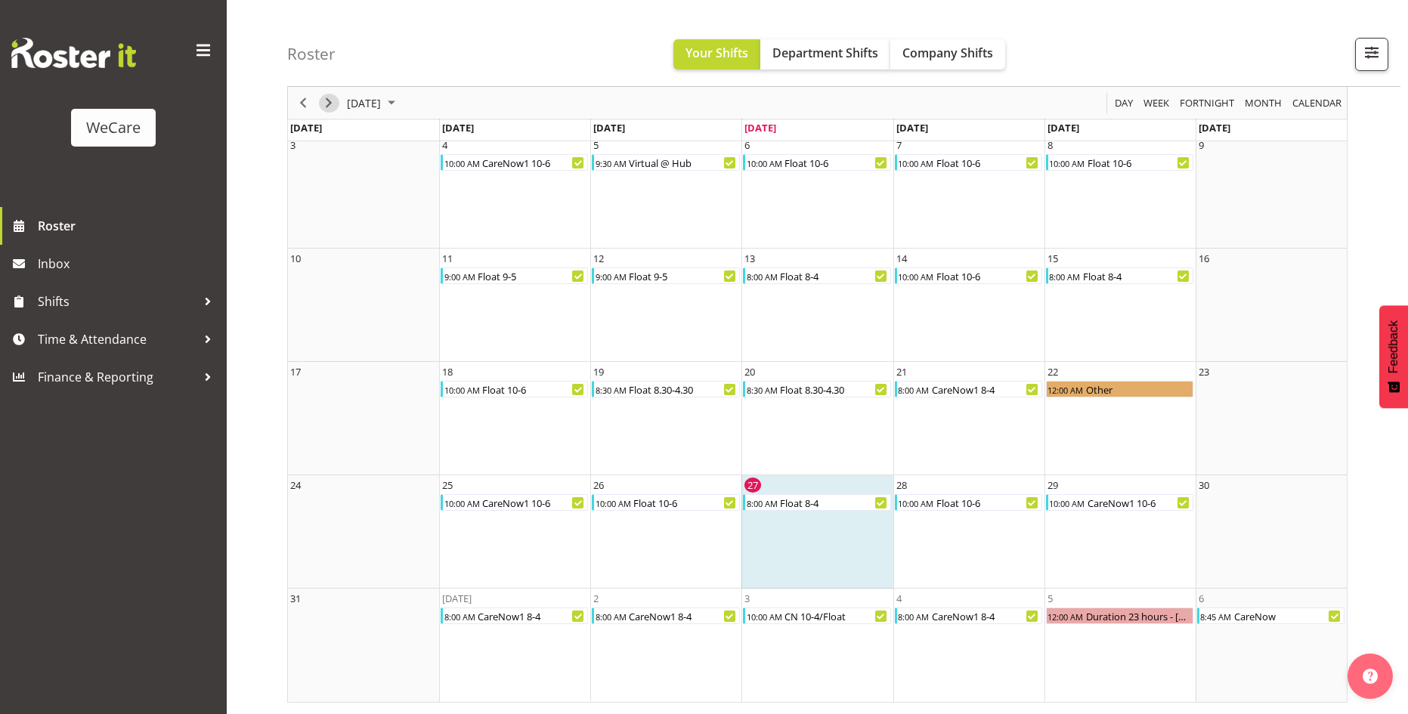
click at [330, 104] on span "Next" at bounding box center [329, 103] width 18 height 19
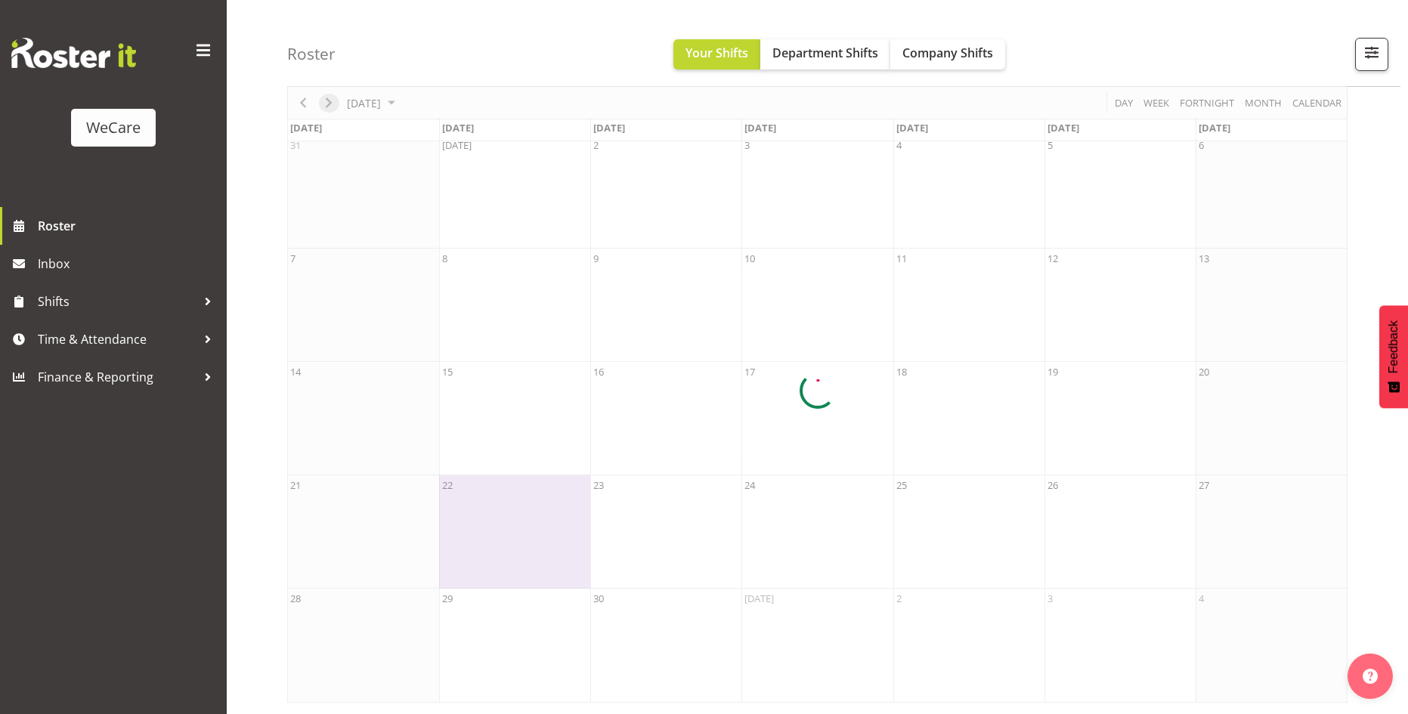
scroll to position [76, 0]
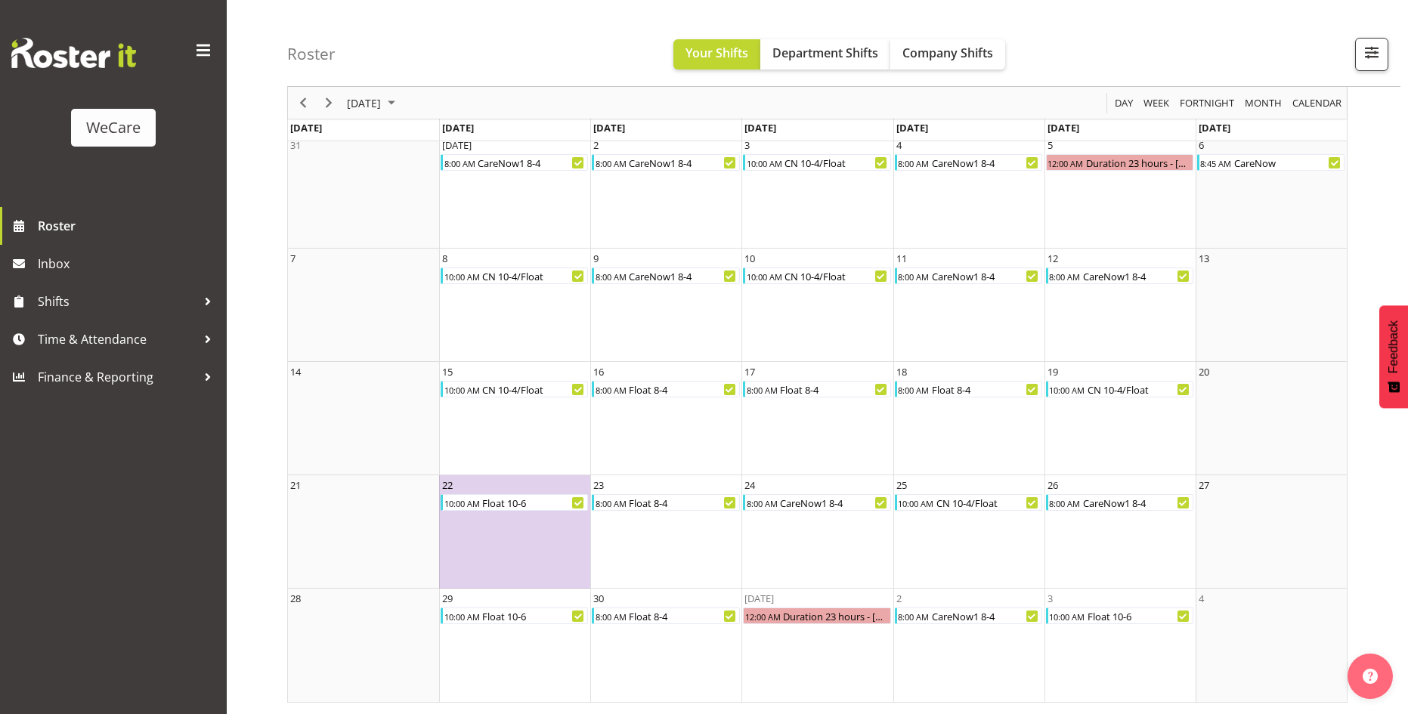
click at [503, 570] on td "22 10:00 AM Float 10-6" at bounding box center [514, 531] width 151 height 113
click at [329, 106] on span "Next" at bounding box center [329, 103] width 18 height 19
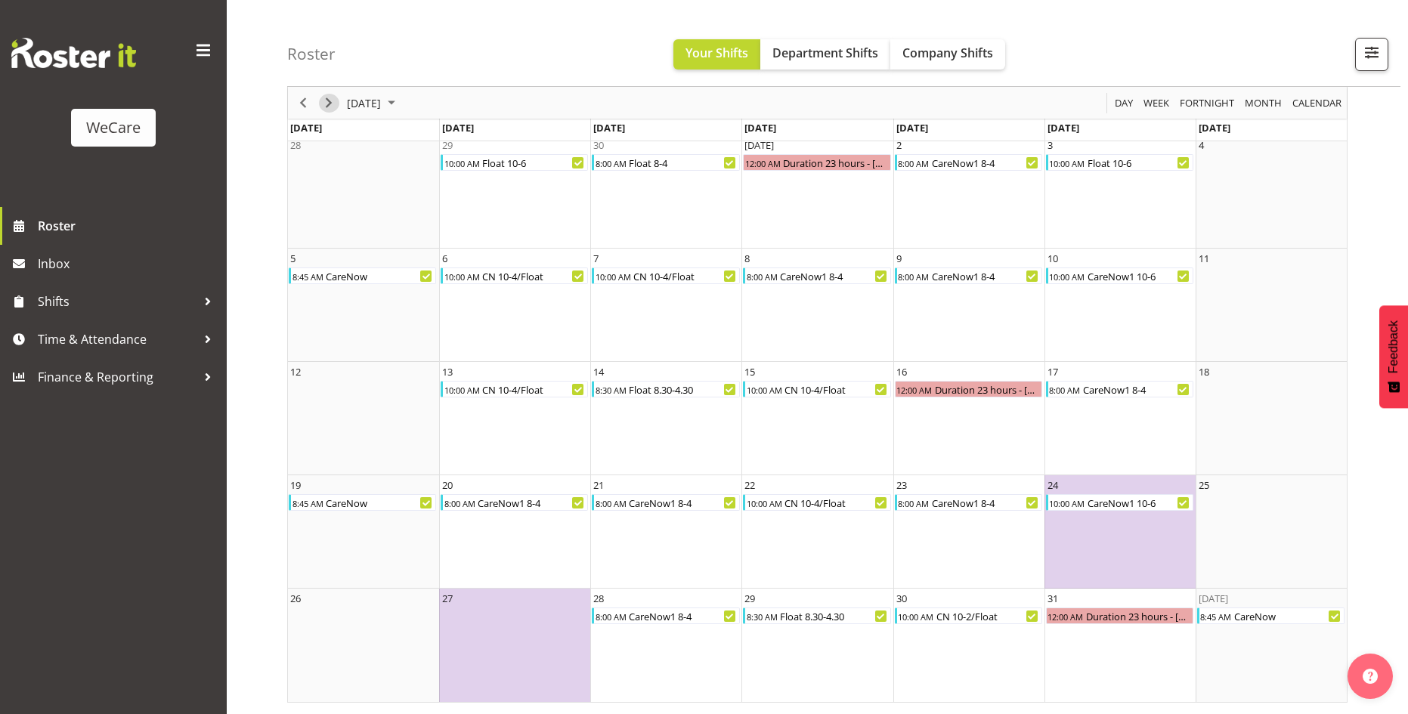
click at [329, 106] on span "Next" at bounding box center [329, 103] width 18 height 19
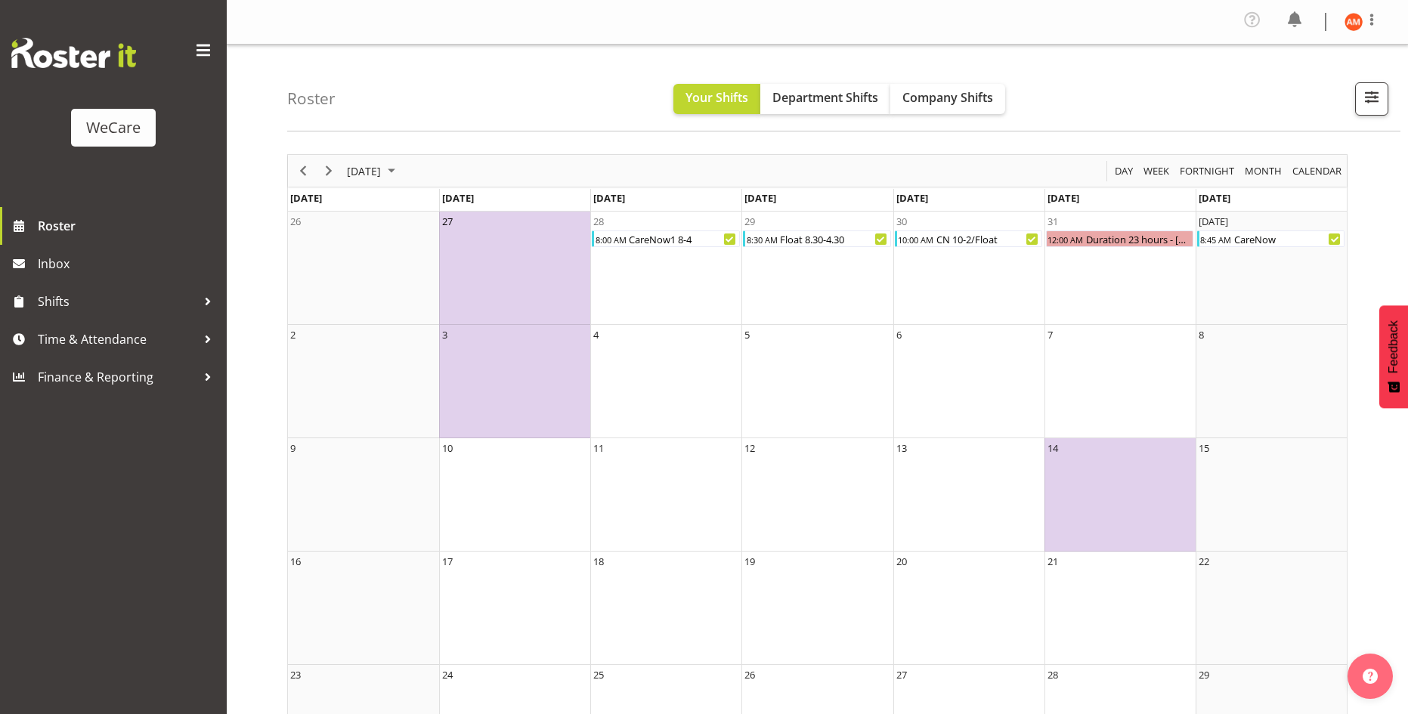
click at [545, 291] on td "27" at bounding box center [514, 268] width 151 height 113
click at [302, 173] on span "Previous" at bounding box center [303, 171] width 18 height 19
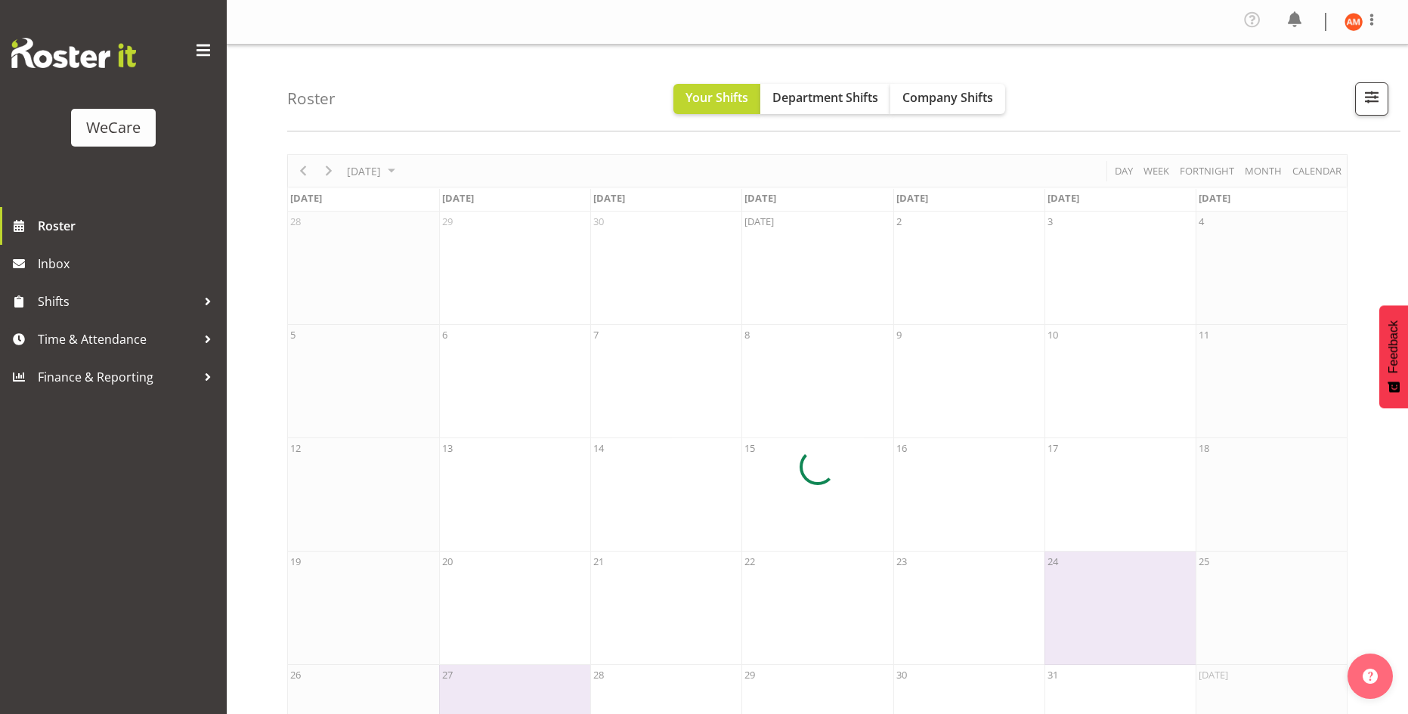
click at [302, 172] on div at bounding box center [817, 466] width 1060 height 625
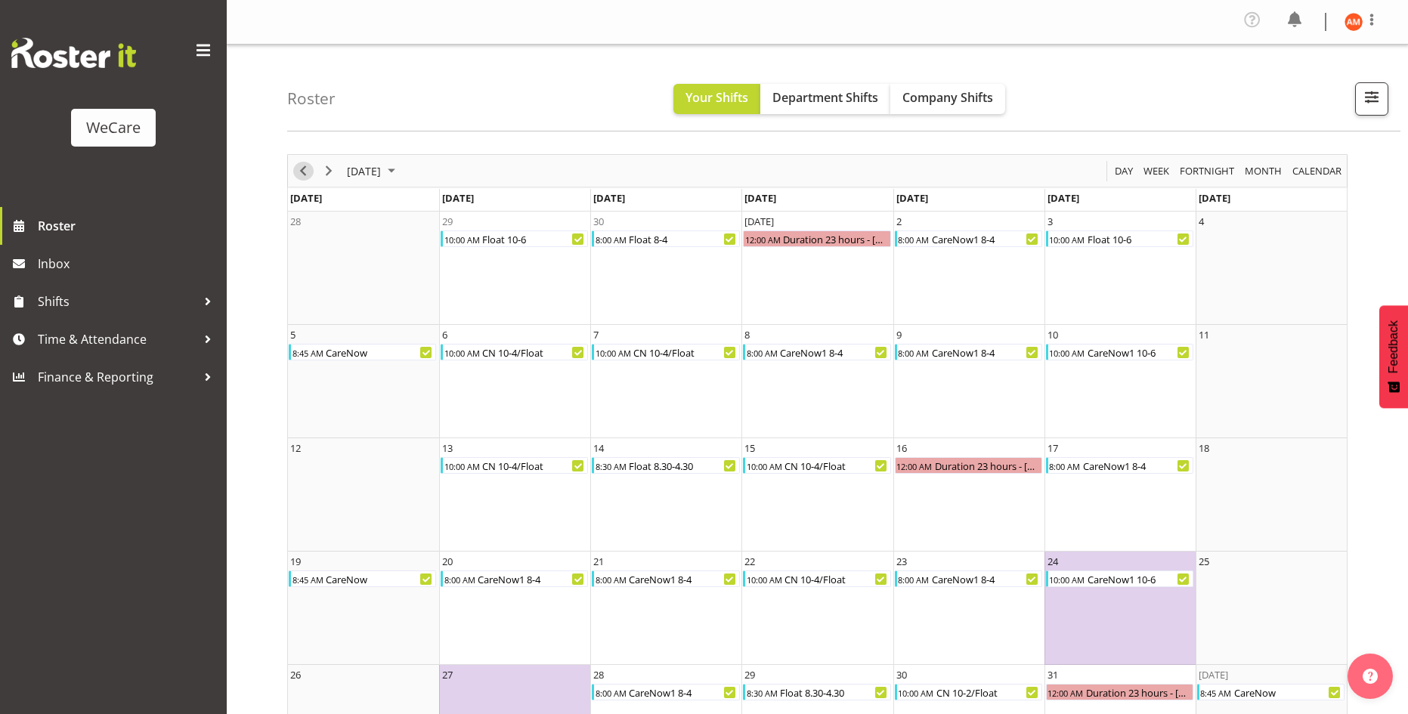
click at [302, 172] on span "Previous" at bounding box center [303, 171] width 18 height 19
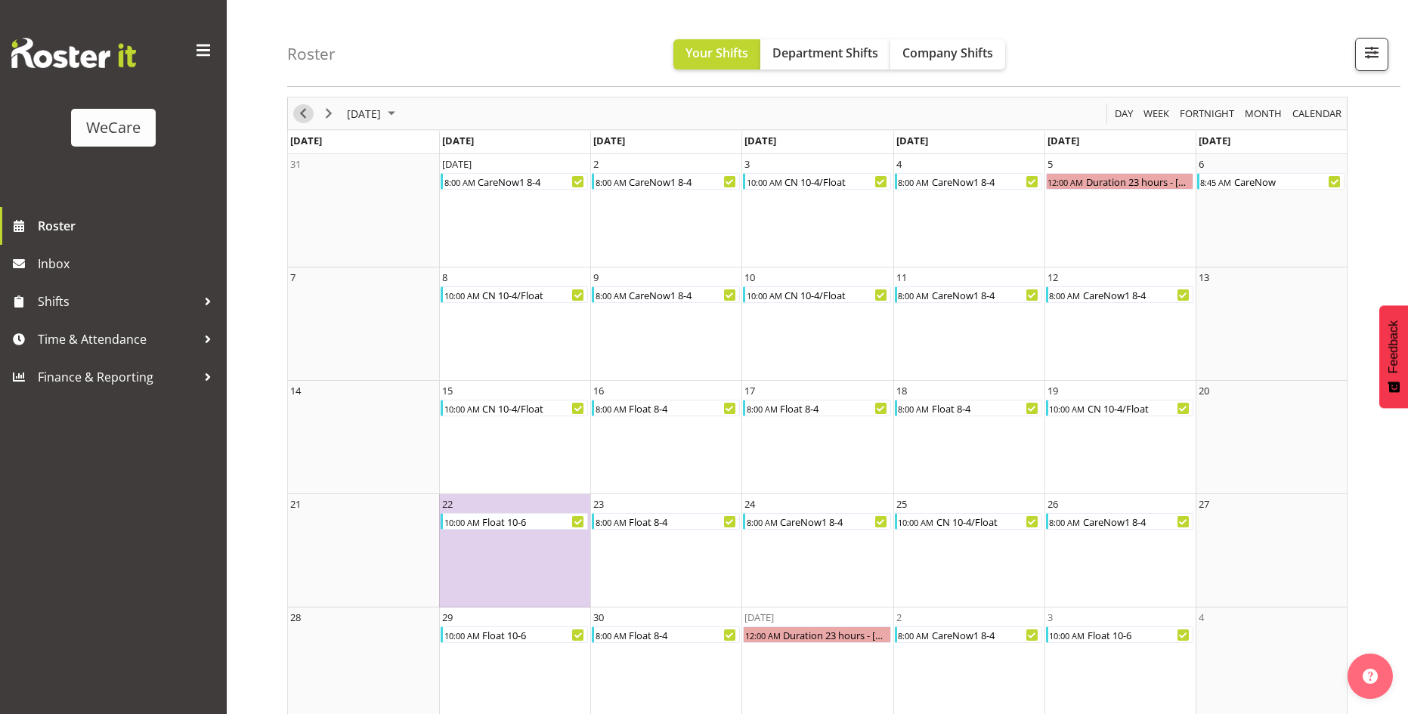
scroll to position [60, 0]
click at [314, 116] on div "of September 2025" at bounding box center [303, 111] width 26 height 32
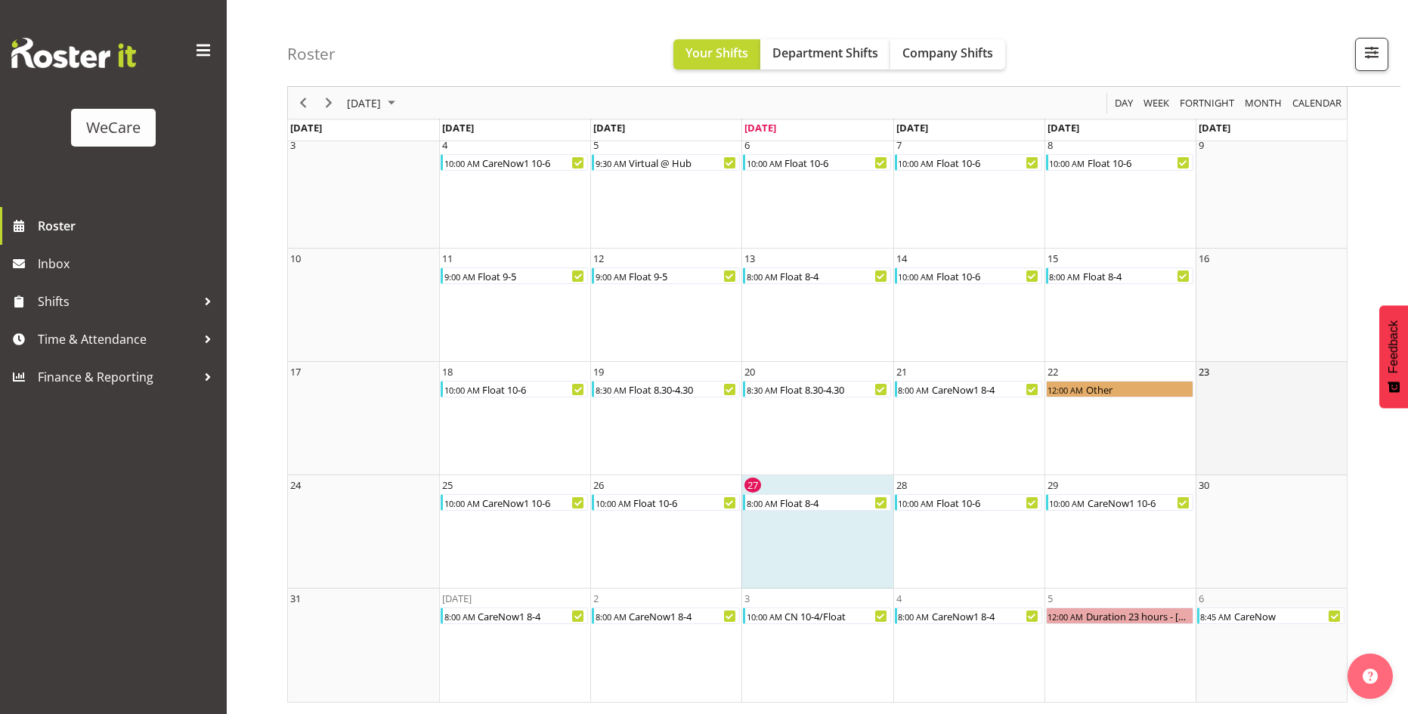
scroll to position [39, 0]
